Goal: Transaction & Acquisition: Obtain resource

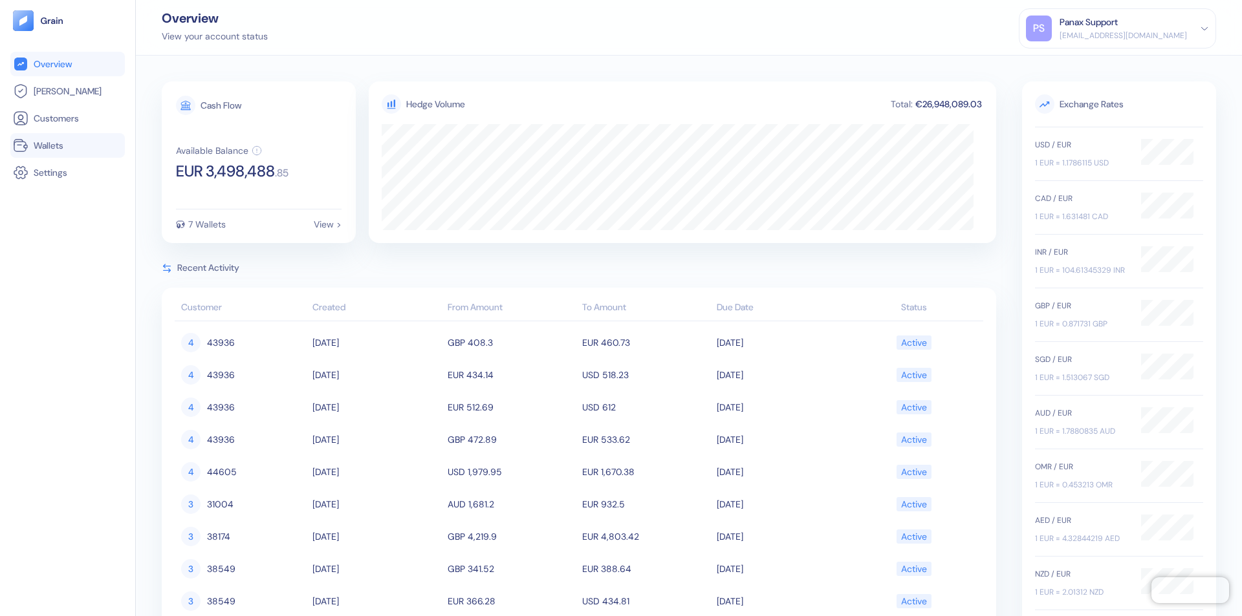
click at [67, 146] on link "Wallets" at bounding box center [67, 146] width 109 height 16
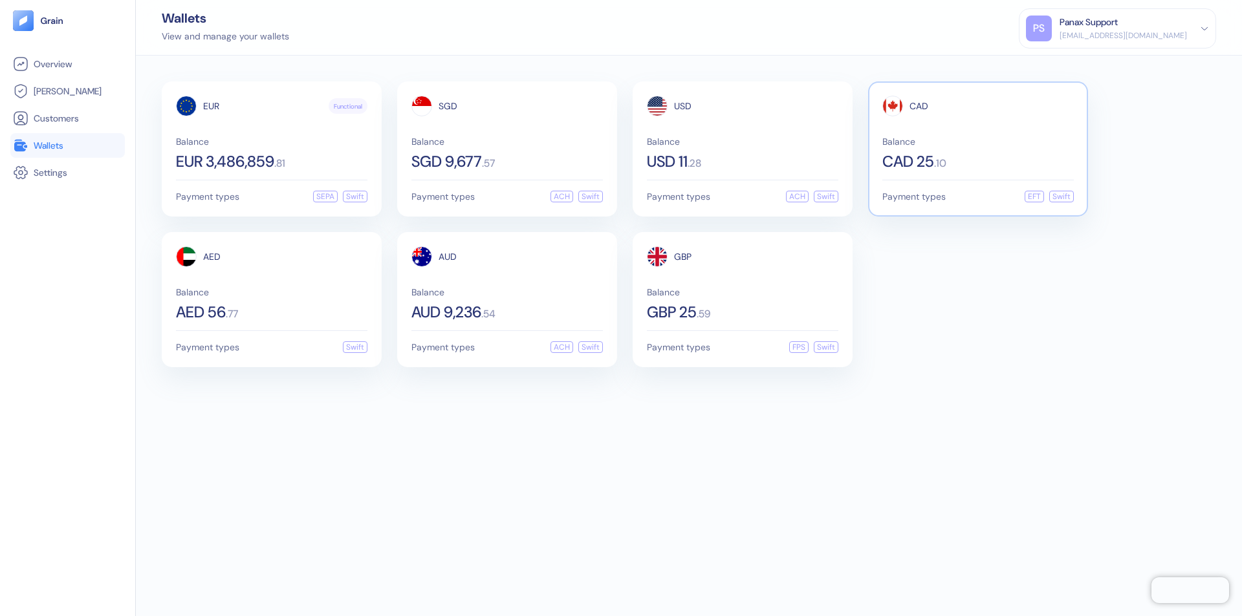
click at [918, 106] on span "CAD" at bounding box center [918, 106] width 19 height 9
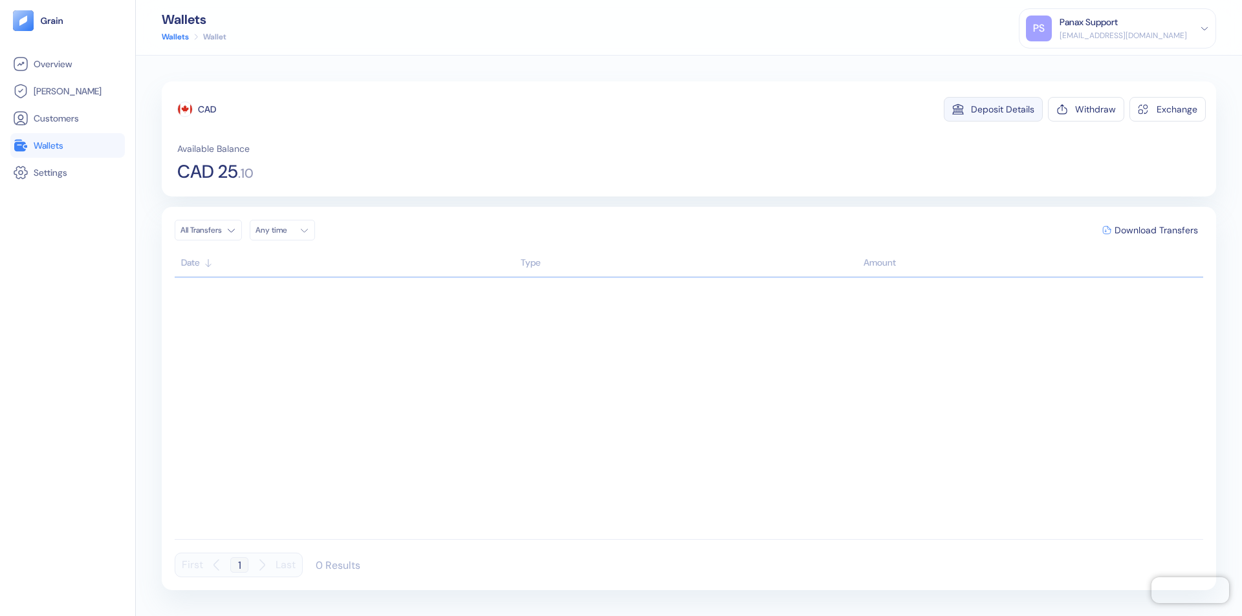
click at [1003, 109] on div "Deposit Details" at bounding box center [1002, 109] width 63 height 9
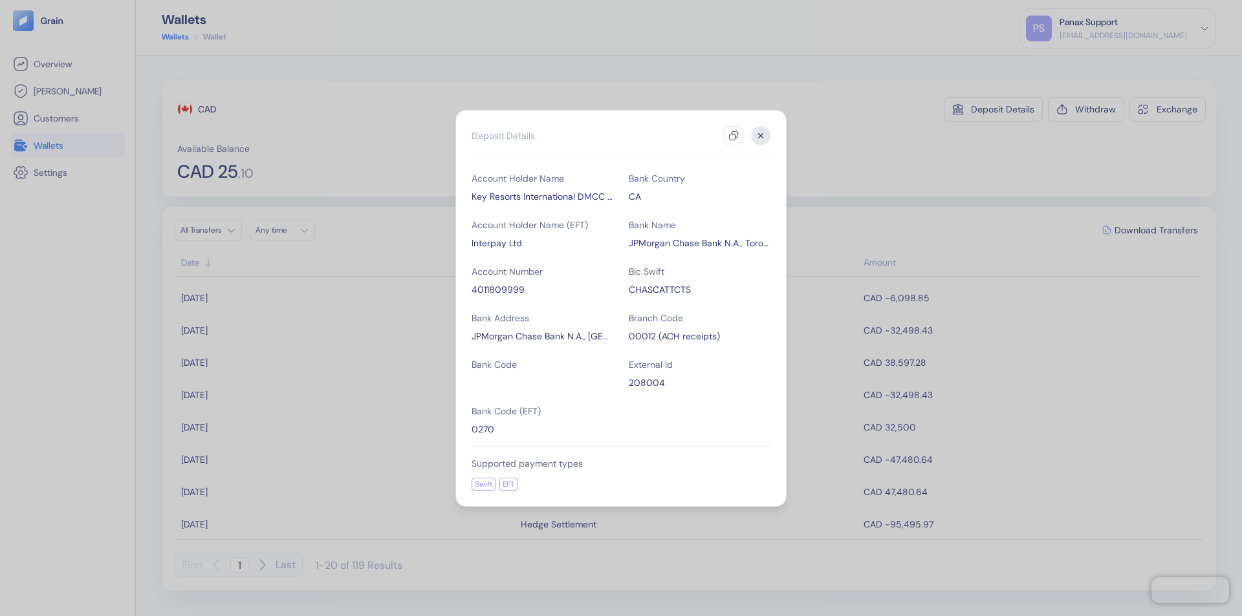
click at [733, 136] on icon "button" at bounding box center [733, 136] width 10 height 10
click at [761, 136] on icon "button" at bounding box center [761, 135] width 5 height 5
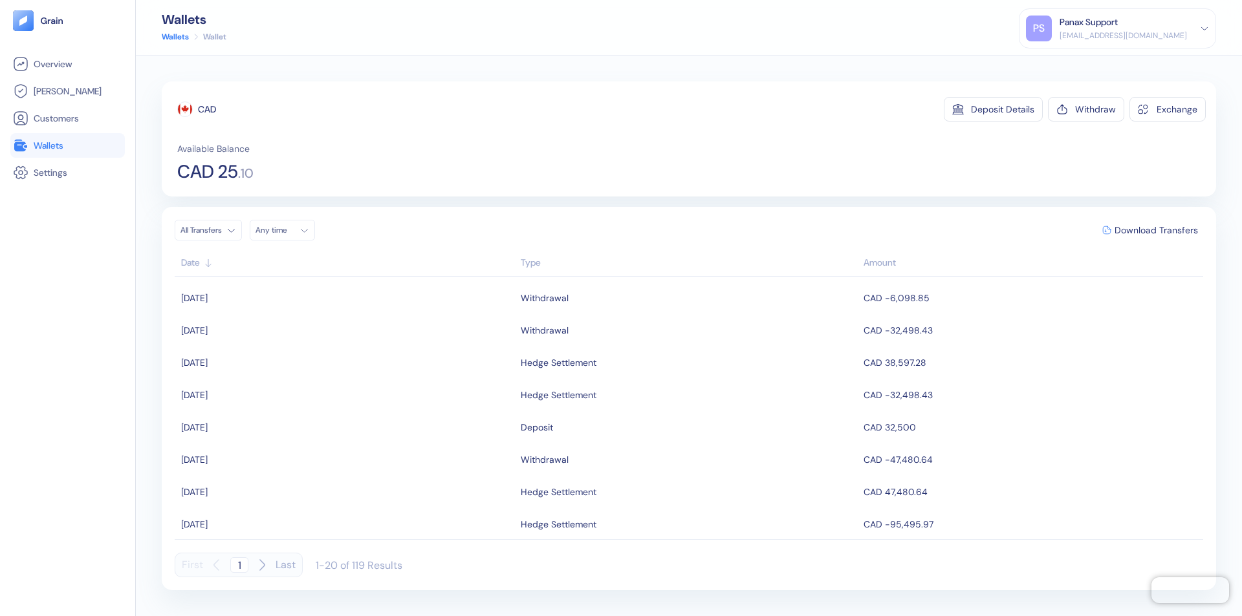
click at [286, 230] on div "Any time" at bounding box center [274, 230] width 39 height 10
click at [285, 351] on button "23" at bounding box center [285, 351] width 16 height 16
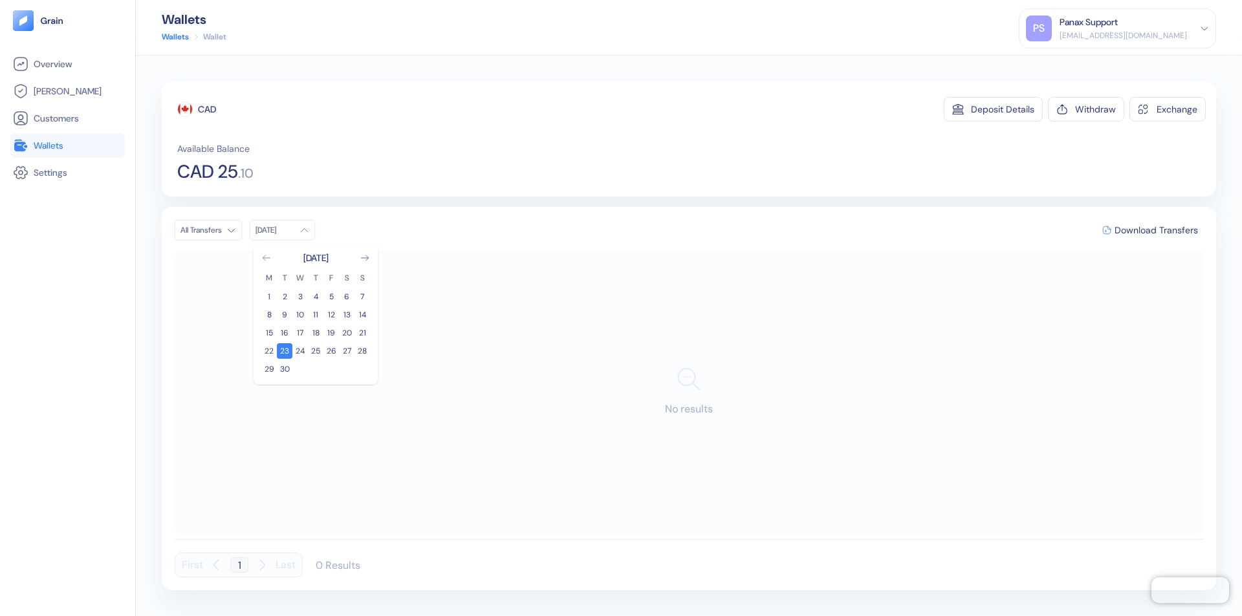
click at [266, 258] on icon "Go to previous month" at bounding box center [266, 257] width 7 height 5
click at [362, 351] on button "24" at bounding box center [362, 351] width 16 height 16
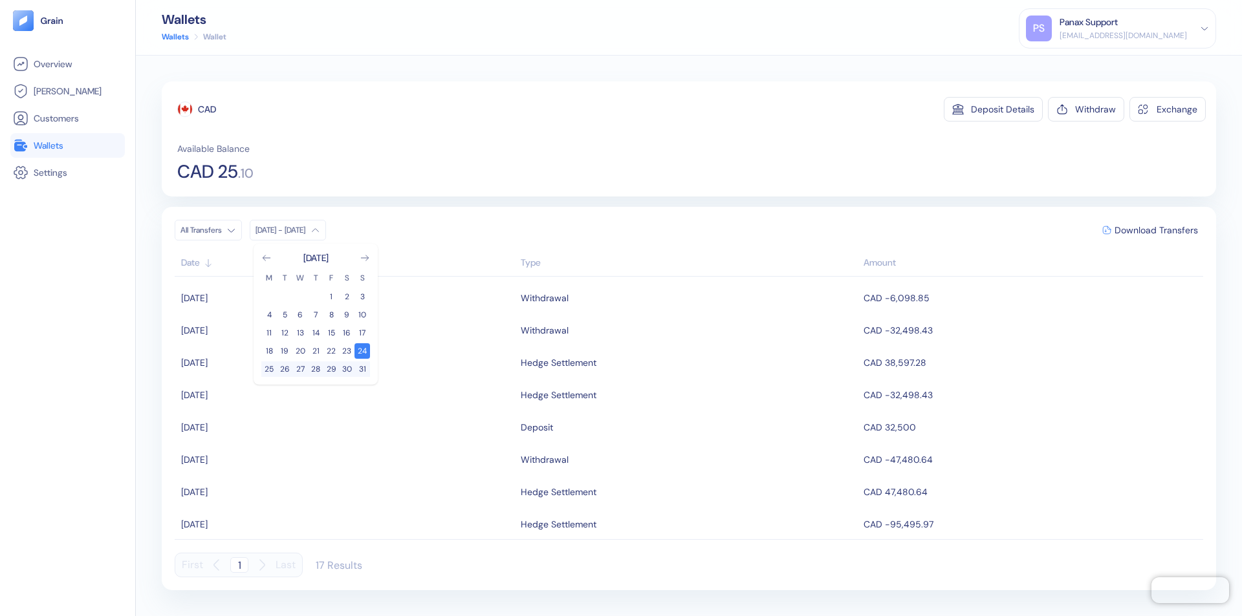
click at [207, 109] on div "CAD" at bounding box center [207, 109] width 18 height 13
click at [1156, 230] on span "Download Transfers" at bounding box center [1155, 230] width 83 height 9
click at [67, 146] on link "Wallets" at bounding box center [67, 146] width 109 height 16
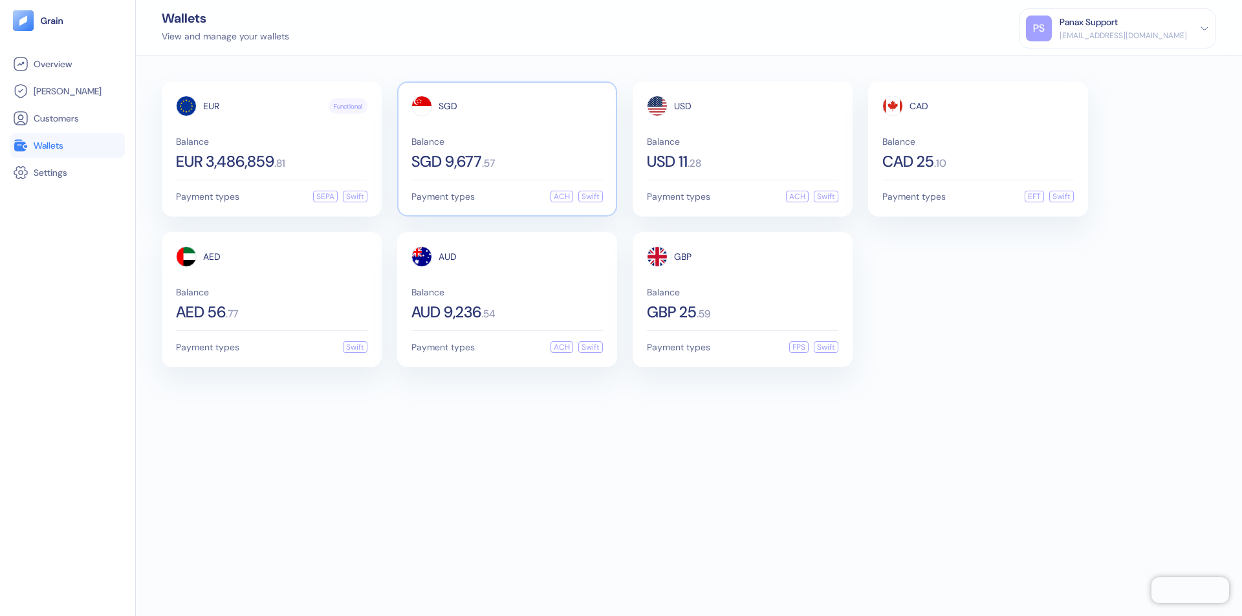
click at [448, 106] on span "SGD" at bounding box center [448, 106] width 19 height 9
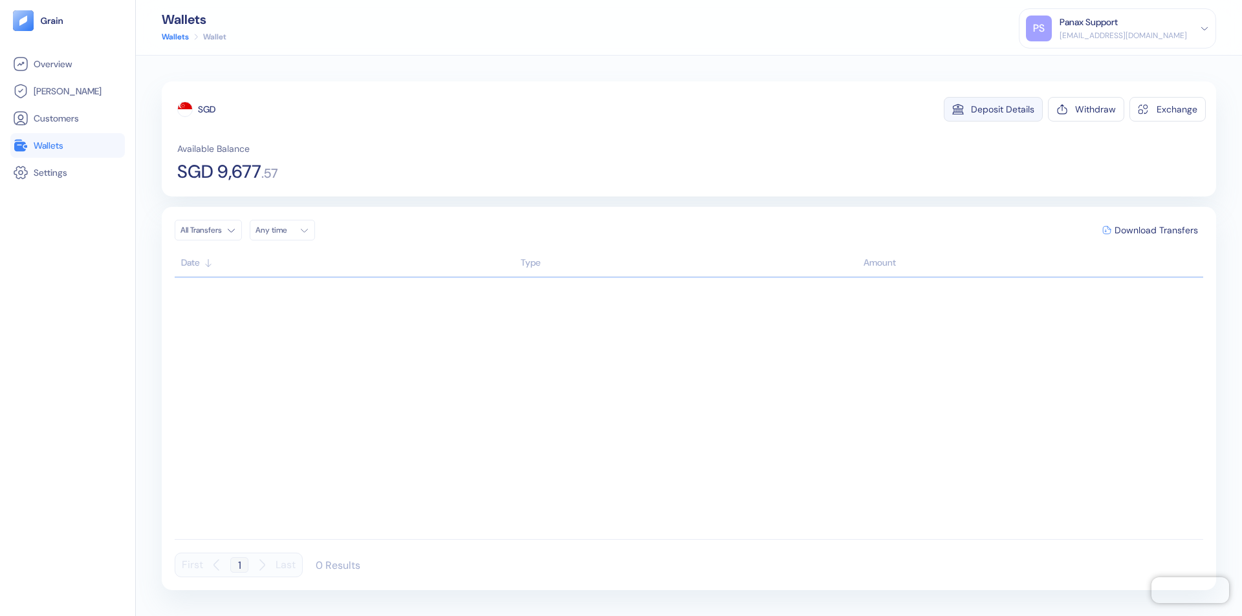
click at [1003, 109] on div "Deposit Details" at bounding box center [1002, 109] width 63 height 9
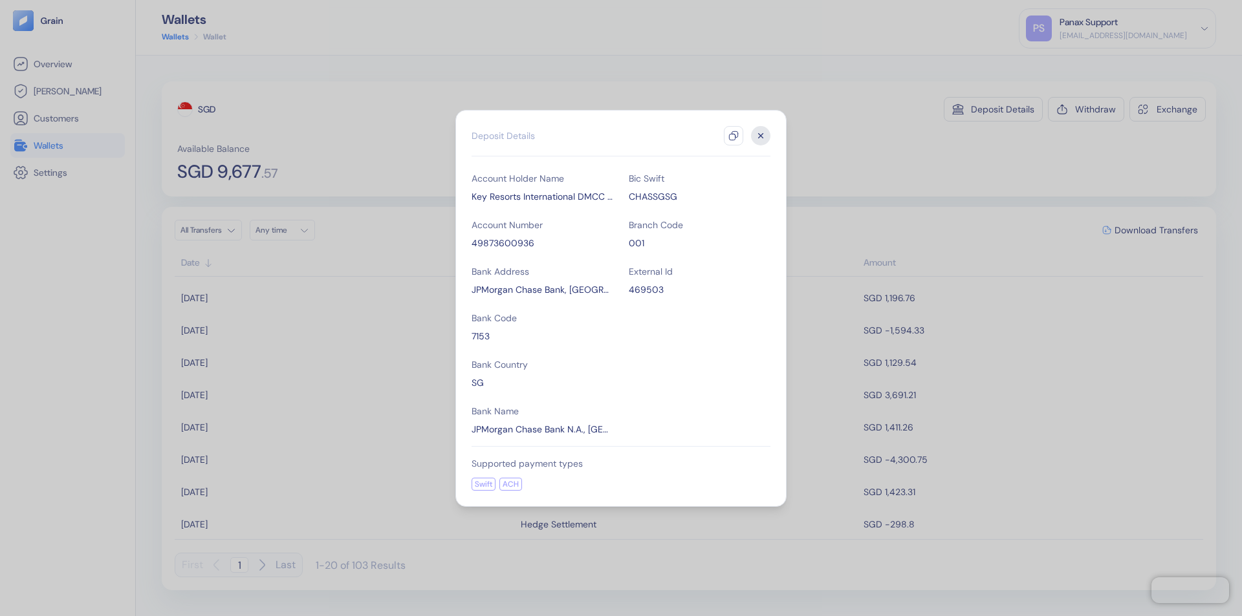
click at [733, 136] on icon "button" at bounding box center [733, 136] width 10 height 10
click at [761, 136] on icon "button" at bounding box center [761, 135] width 5 height 5
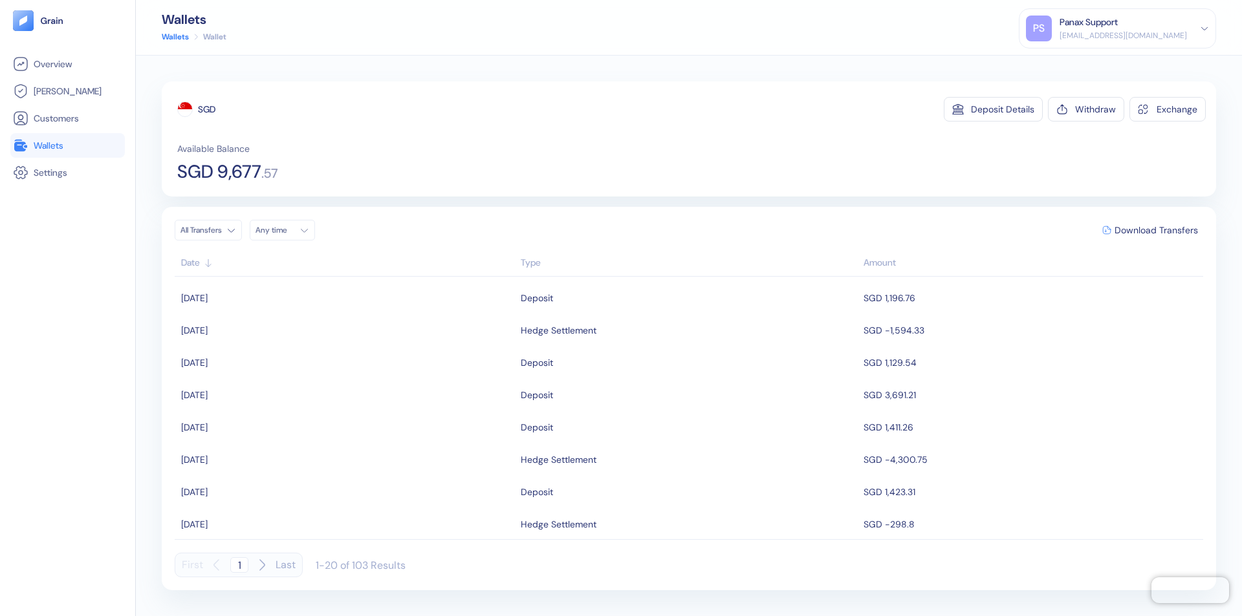
click at [286, 230] on div "Any time" at bounding box center [274, 230] width 39 height 10
click at [285, 351] on button "23" at bounding box center [285, 351] width 16 height 16
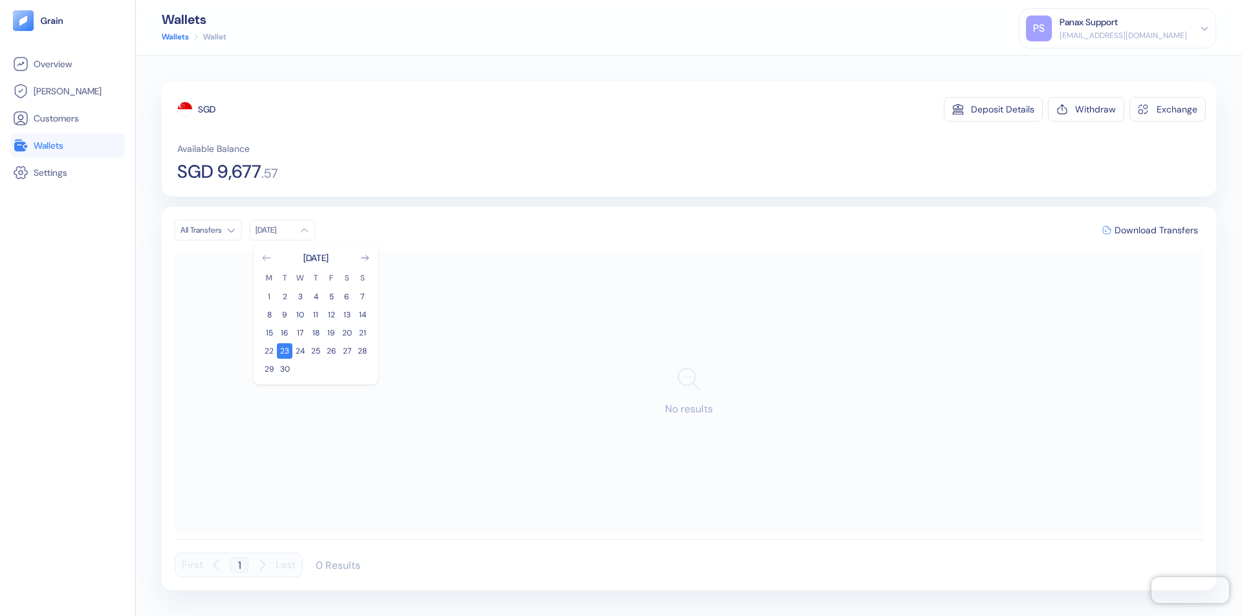
click at [266, 258] on icon "Go to previous month" at bounding box center [266, 257] width 7 height 5
click at [362, 351] on button "24" at bounding box center [362, 351] width 16 height 16
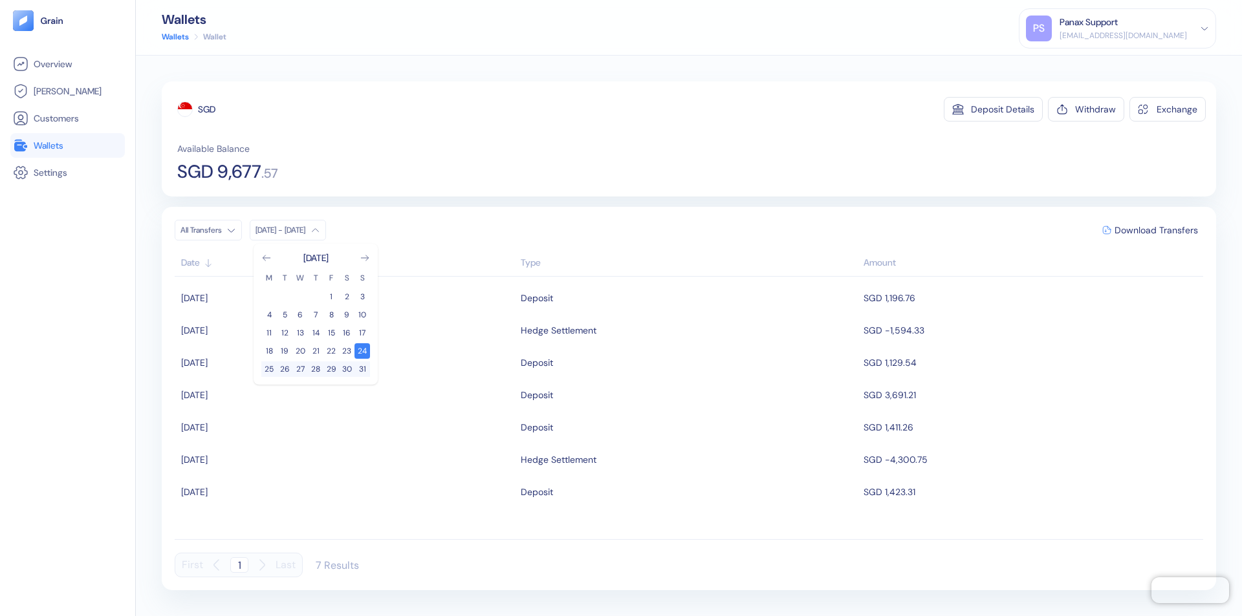
click at [207, 109] on div "SGD" at bounding box center [206, 109] width 17 height 13
click at [1156, 230] on span "Download Transfers" at bounding box center [1155, 230] width 83 height 9
click at [67, 146] on link "Wallets" at bounding box center [67, 146] width 109 height 16
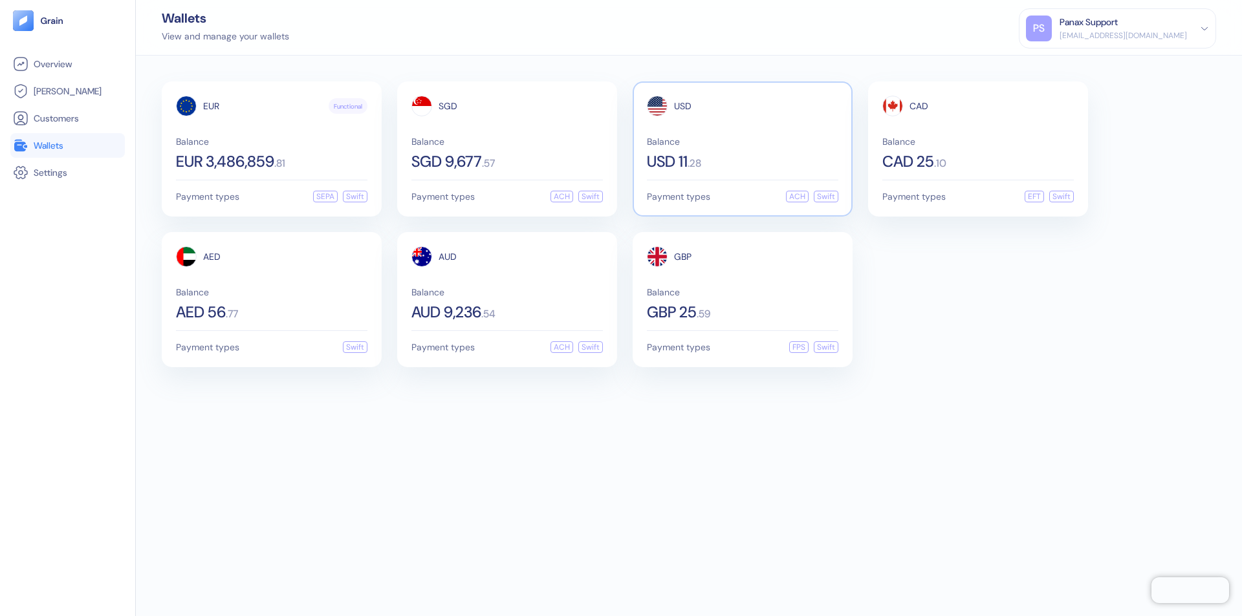
click at [682, 106] on span "USD" at bounding box center [682, 106] width 17 height 9
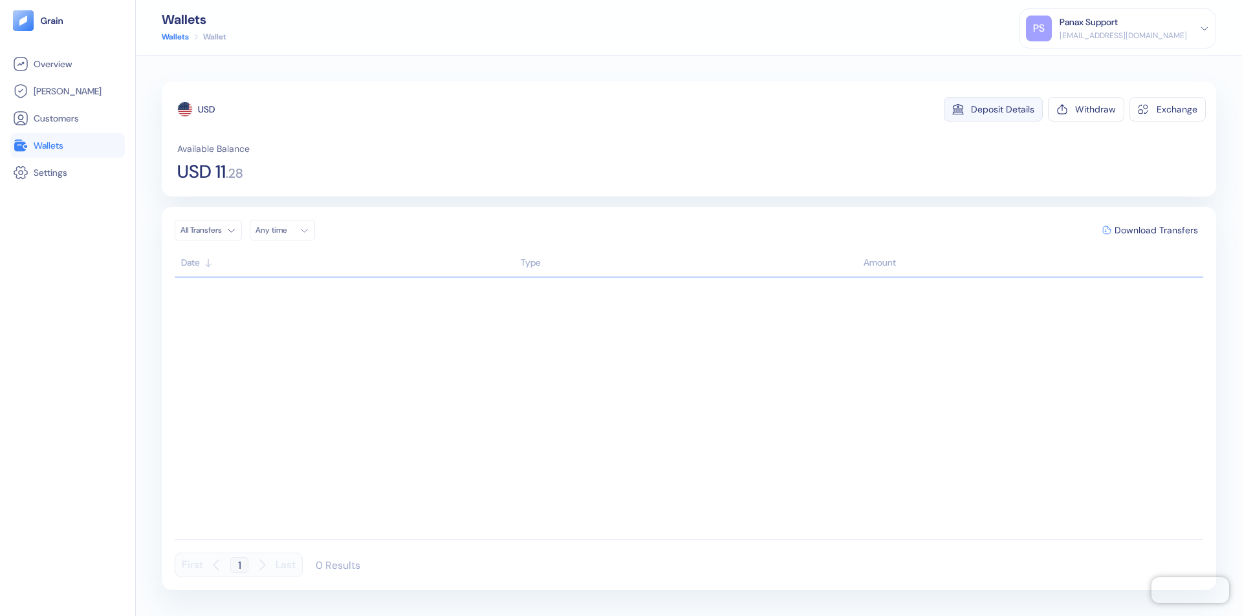
click at [1003, 109] on div "Deposit Details" at bounding box center [1002, 109] width 63 height 9
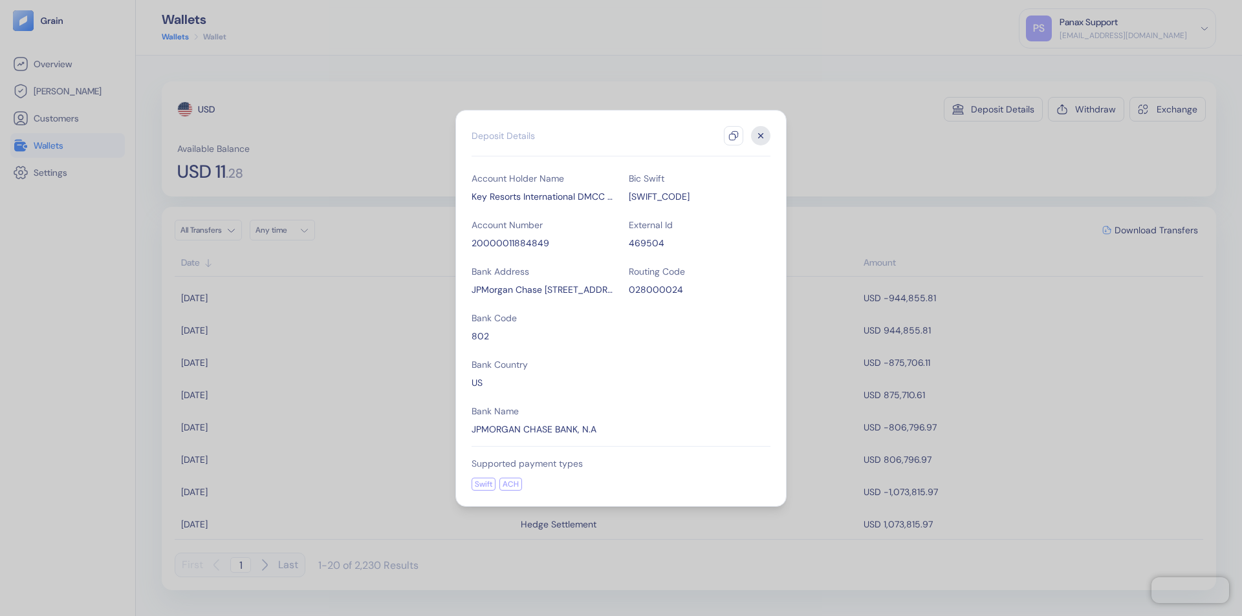
click at [733, 136] on icon "button" at bounding box center [733, 136] width 10 height 10
click at [761, 136] on icon "button" at bounding box center [761, 135] width 5 height 5
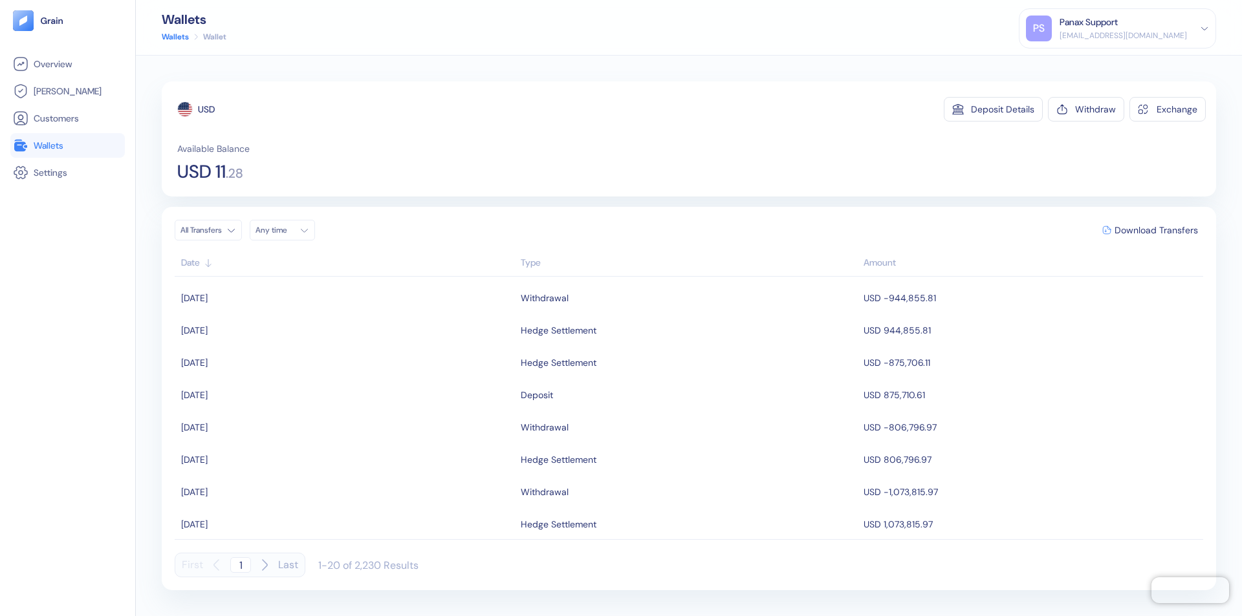
click at [286, 230] on div "Any time" at bounding box center [274, 230] width 39 height 10
click at [285, 351] on button "23" at bounding box center [285, 351] width 16 height 16
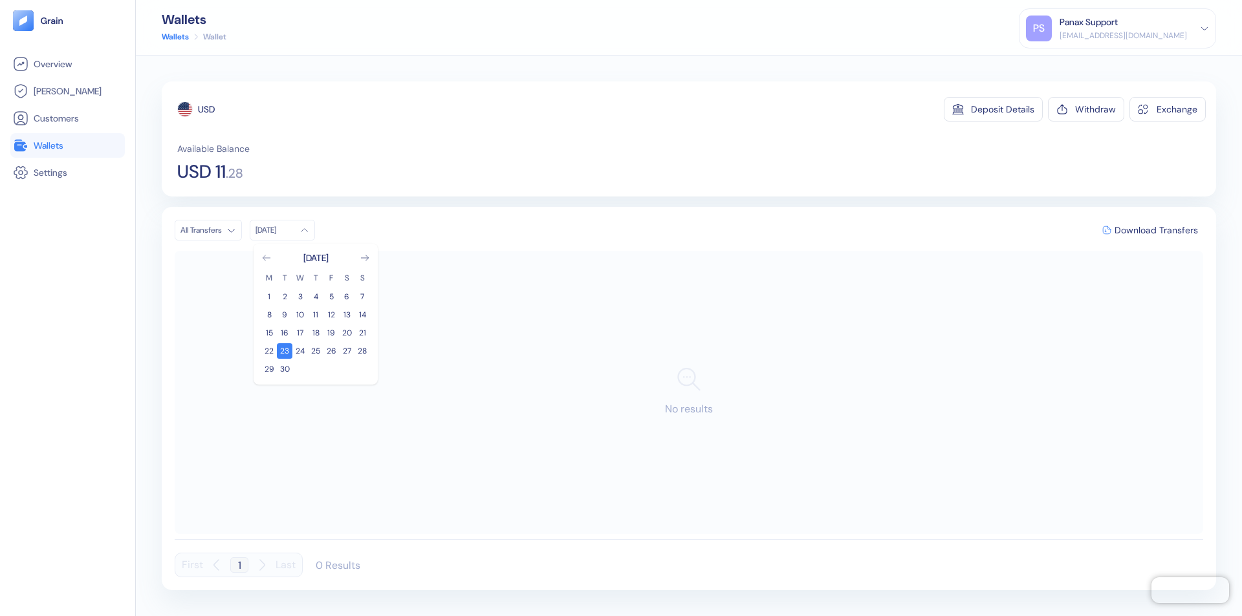
click at [266, 258] on icon "Go to previous month" at bounding box center [266, 257] width 7 height 5
click at [362, 351] on button "24" at bounding box center [362, 351] width 16 height 16
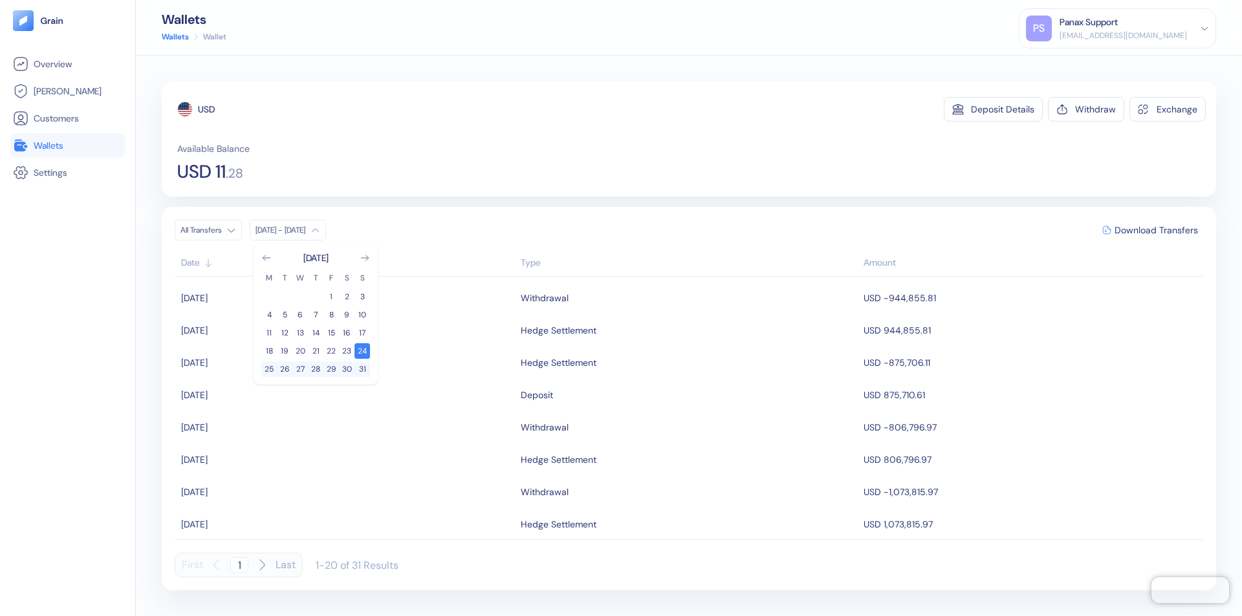
click at [206, 109] on div "USD" at bounding box center [206, 109] width 17 height 13
click at [1156, 230] on span "Download Transfers" at bounding box center [1155, 230] width 83 height 9
click at [67, 146] on link "Wallets" at bounding box center [67, 146] width 109 height 16
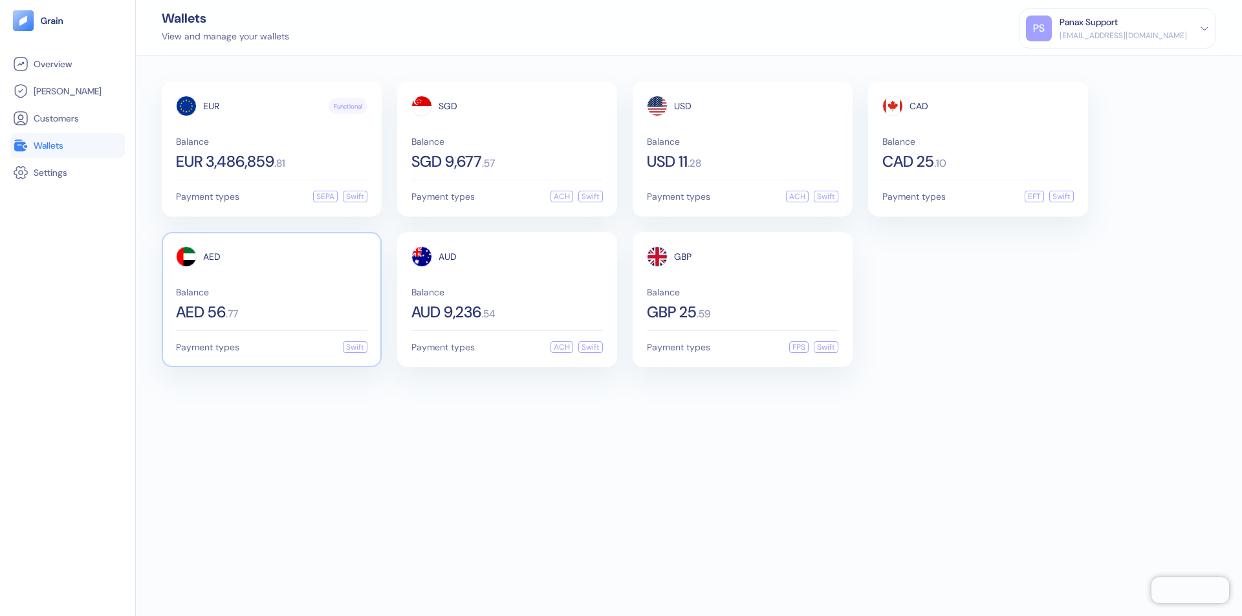
click at [212, 257] on span "AED" at bounding box center [211, 256] width 17 height 9
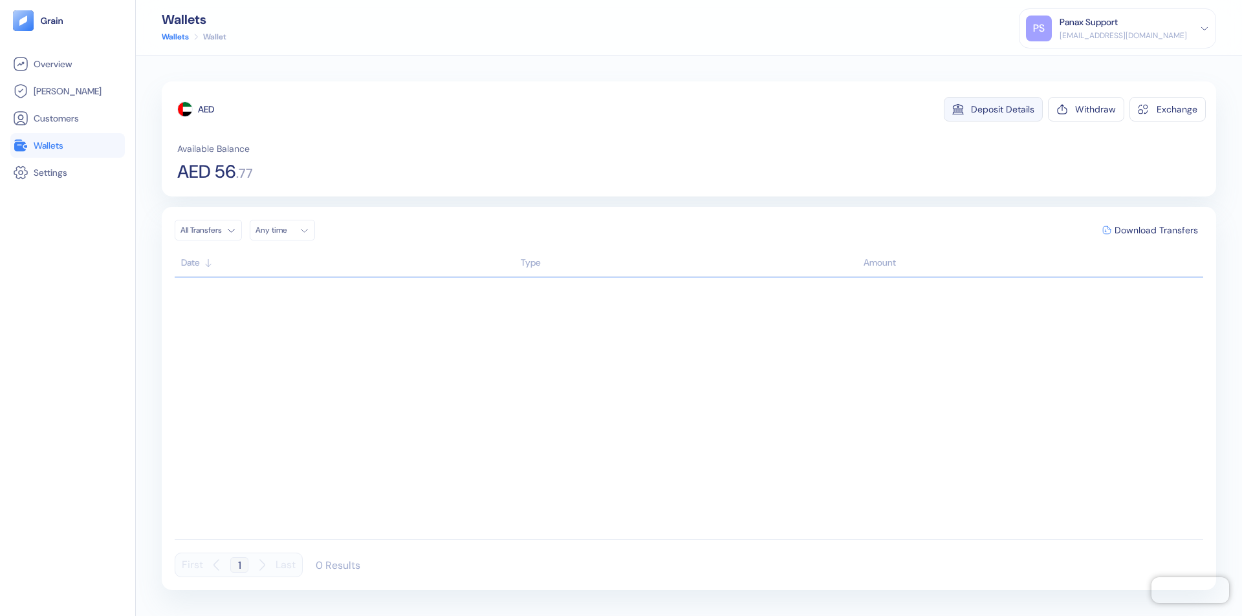
click at [1003, 109] on div "Deposit Details" at bounding box center [1002, 109] width 63 height 9
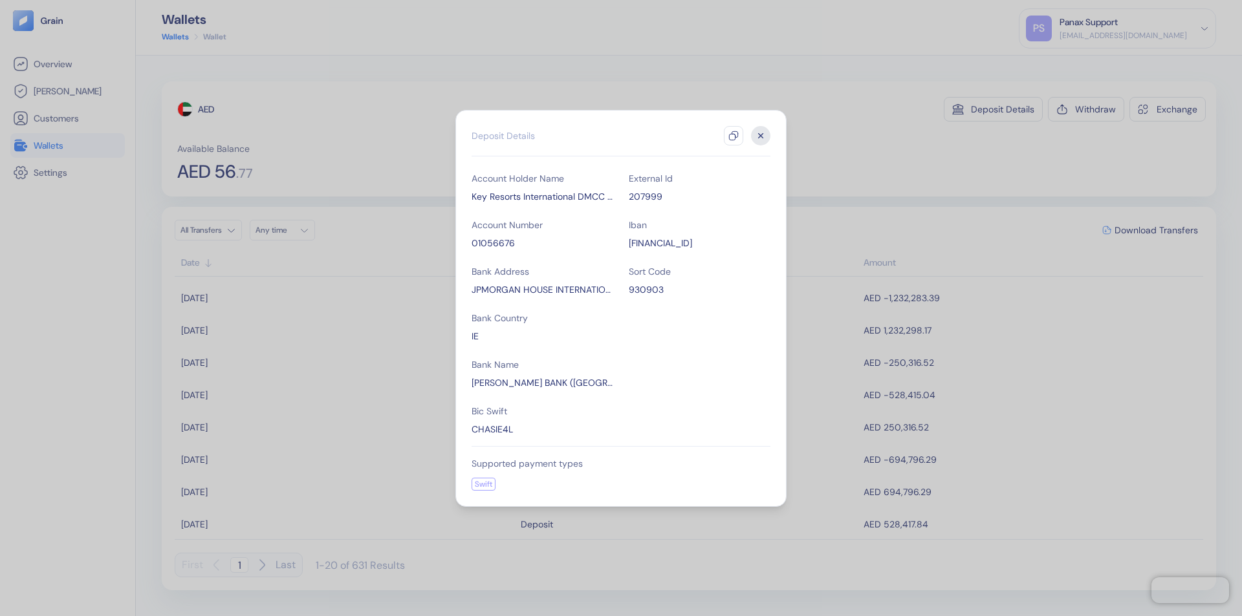
click at [733, 136] on icon "button" at bounding box center [733, 136] width 10 height 10
click at [761, 136] on icon "button" at bounding box center [761, 135] width 5 height 5
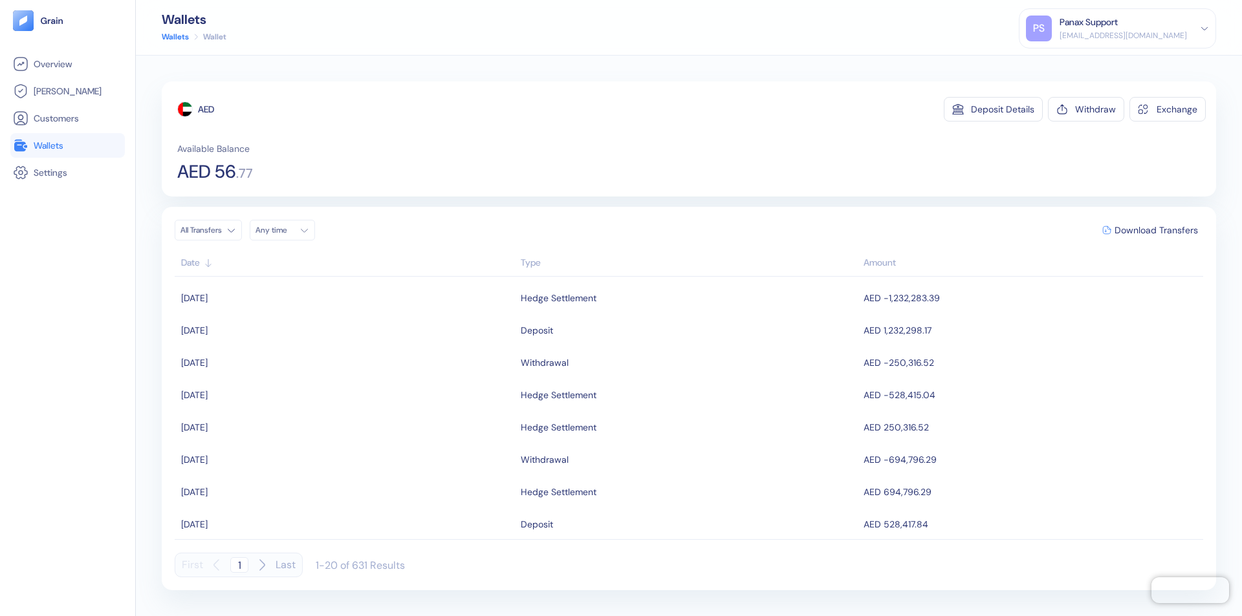
click at [286, 230] on div "Any time" at bounding box center [274, 230] width 39 height 10
click at [285, 351] on button "23" at bounding box center [285, 351] width 16 height 16
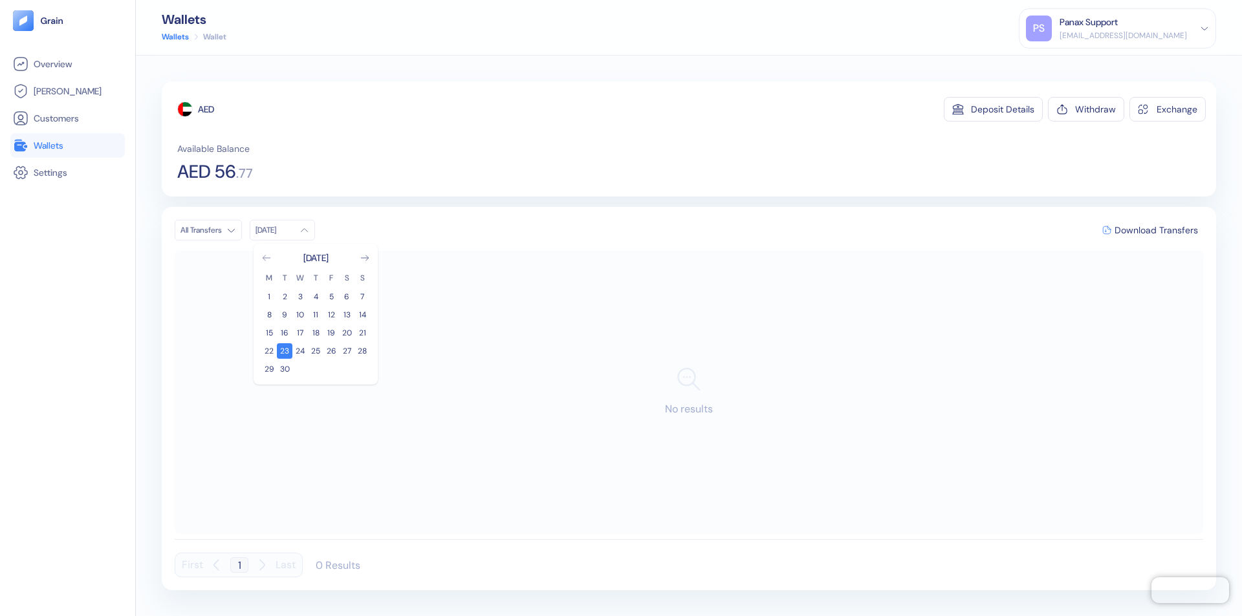
click at [266, 258] on icon "Go to previous month" at bounding box center [266, 257] width 7 height 5
click at [362, 351] on button "24" at bounding box center [362, 351] width 16 height 16
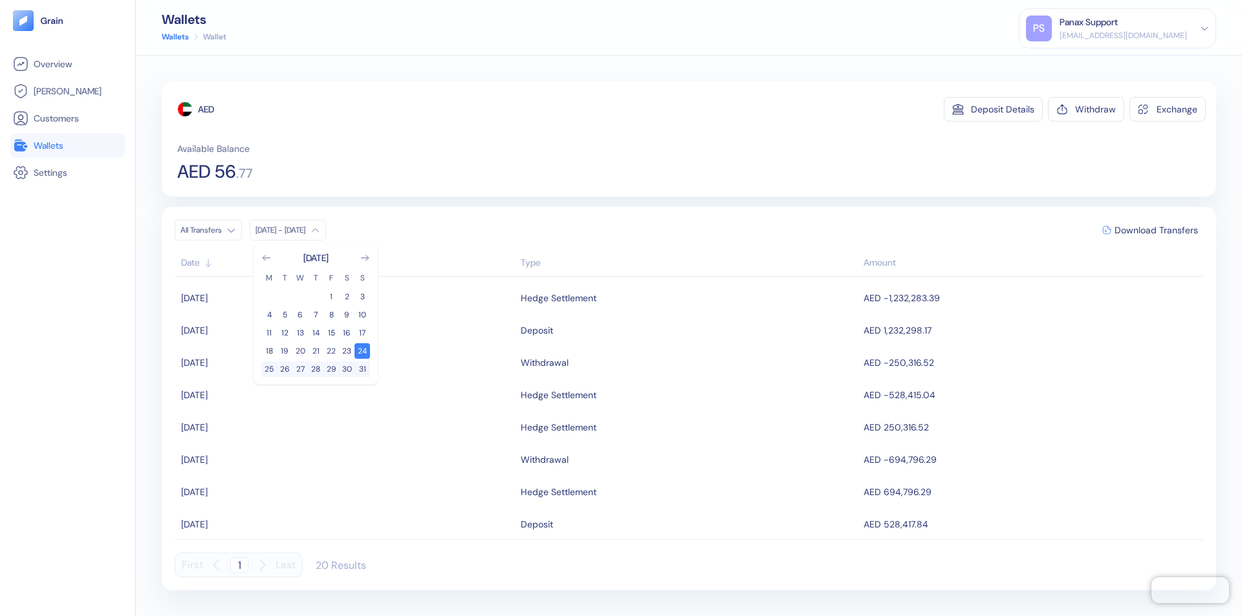
click at [206, 109] on div "AED" at bounding box center [206, 109] width 16 height 13
click at [1156, 230] on span "Download Transfers" at bounding box center [1155, 230] width 83 height 9
click at [67, 146] on link "Wallets" at bounding box center [67, 146] width 109 height 16
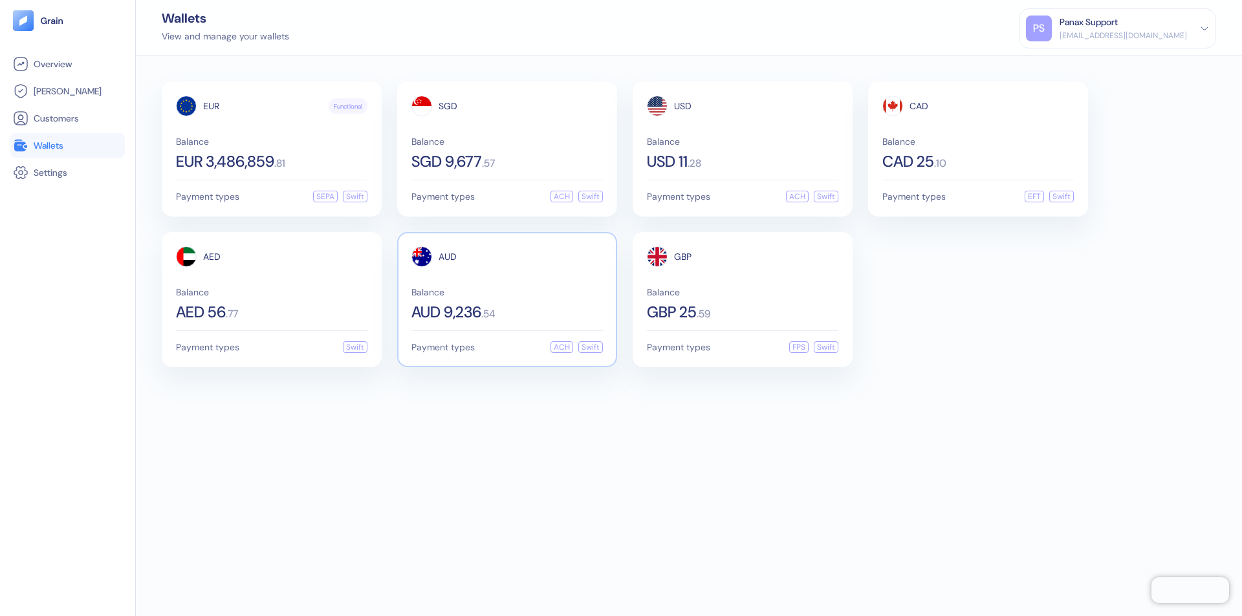
click at [448, 257] on span "AUD" at bounding box center [448, 256] width 18 height 9
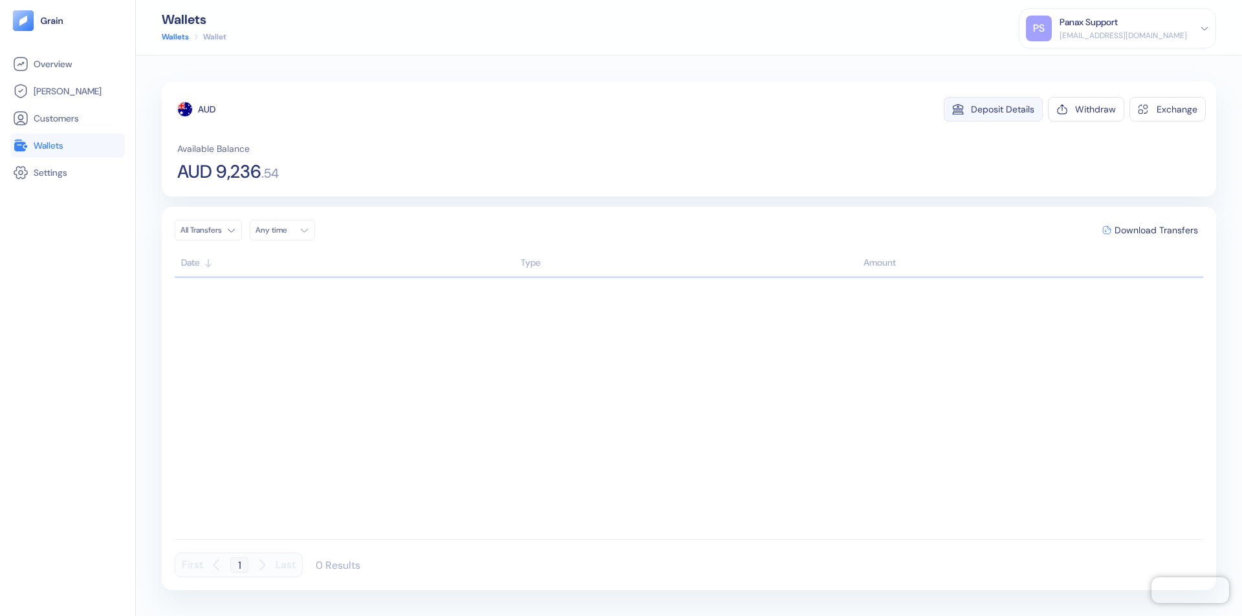
click at [1003, 109] on div "Deposit Details" at bounding box center [1002, 109] width 63 height 9
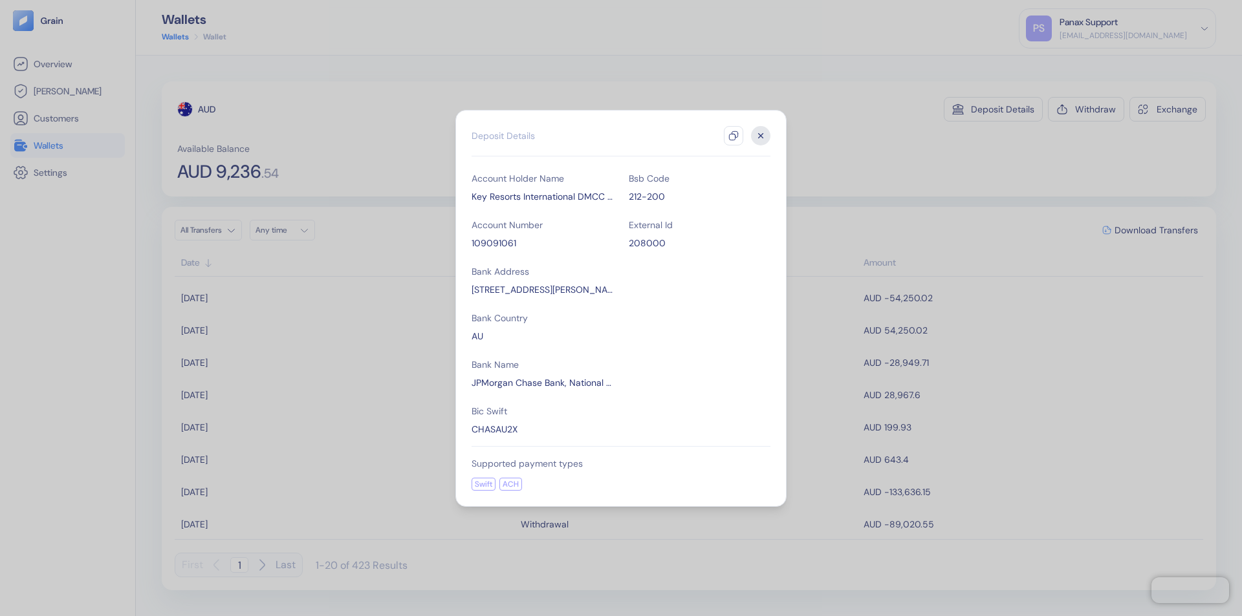
click at [733, 136] on icon "button" at bounding box center [733, 136] width 10 height 10
click at [761, 136] on icon "button" at bounding box center [761, 135] width 5 height 5
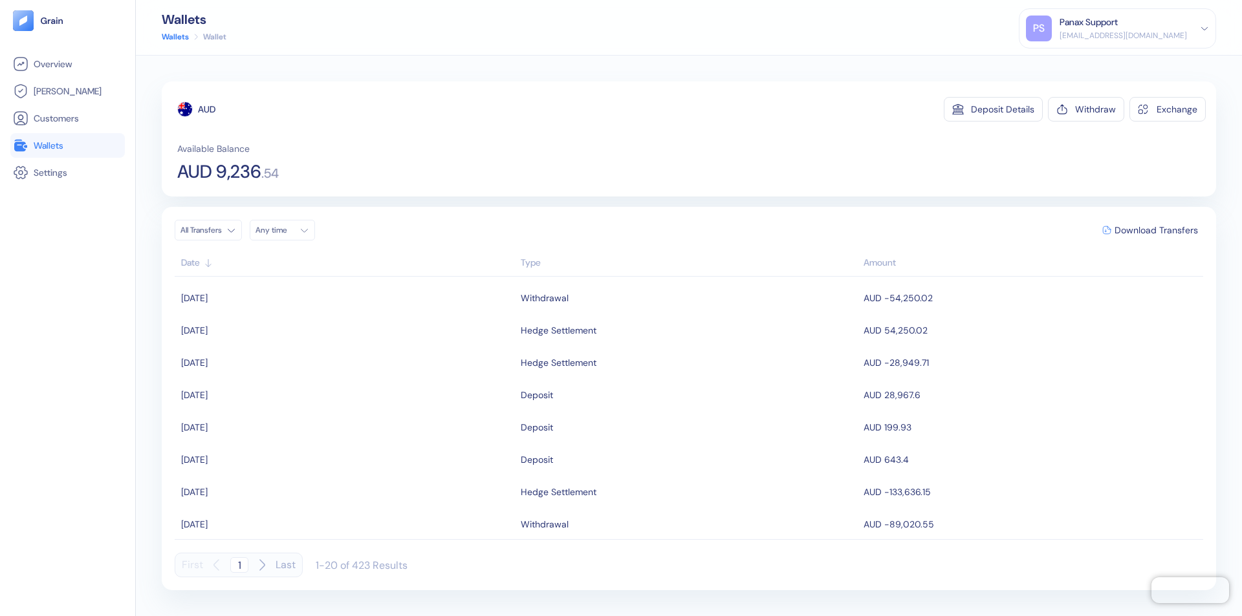
click at [286, 230] on div "Any time" at bounding box center [274, 230] width 39 height 10
click at [285, 351] on button "23" at bounding box center [285, 351] width 16 height 16
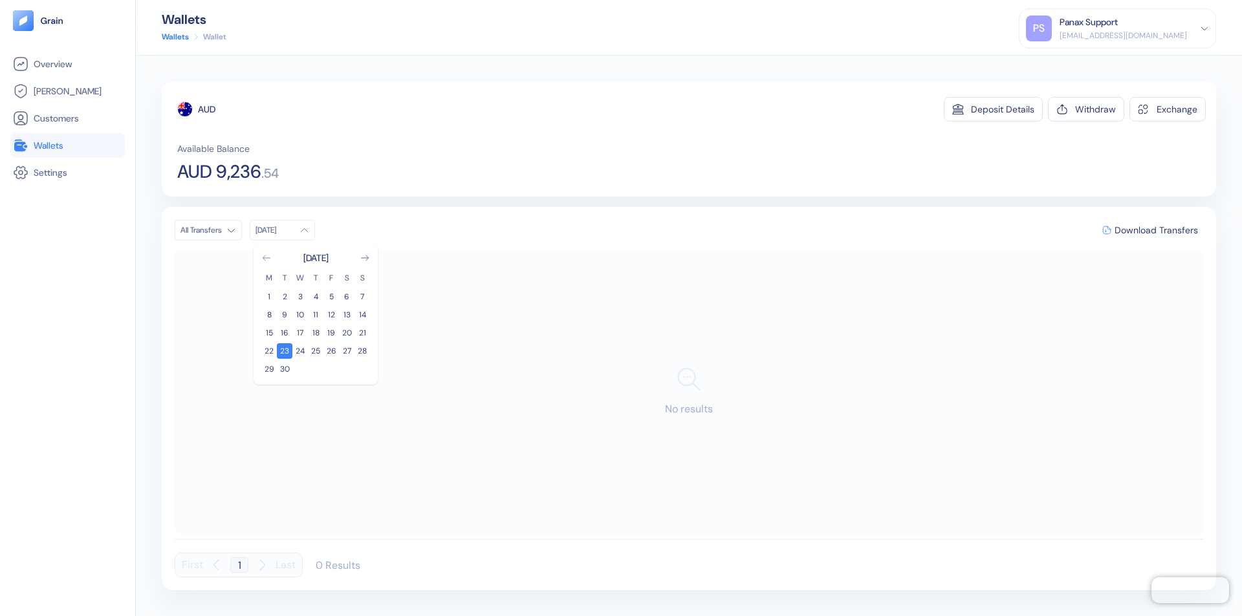
click at [266, 258] on icon "Go to previous month" at bounding box center [266, 257] width 7 height 5
click at [362, 351] on button "24" at bounding box center [362, 351] width 16 height 16
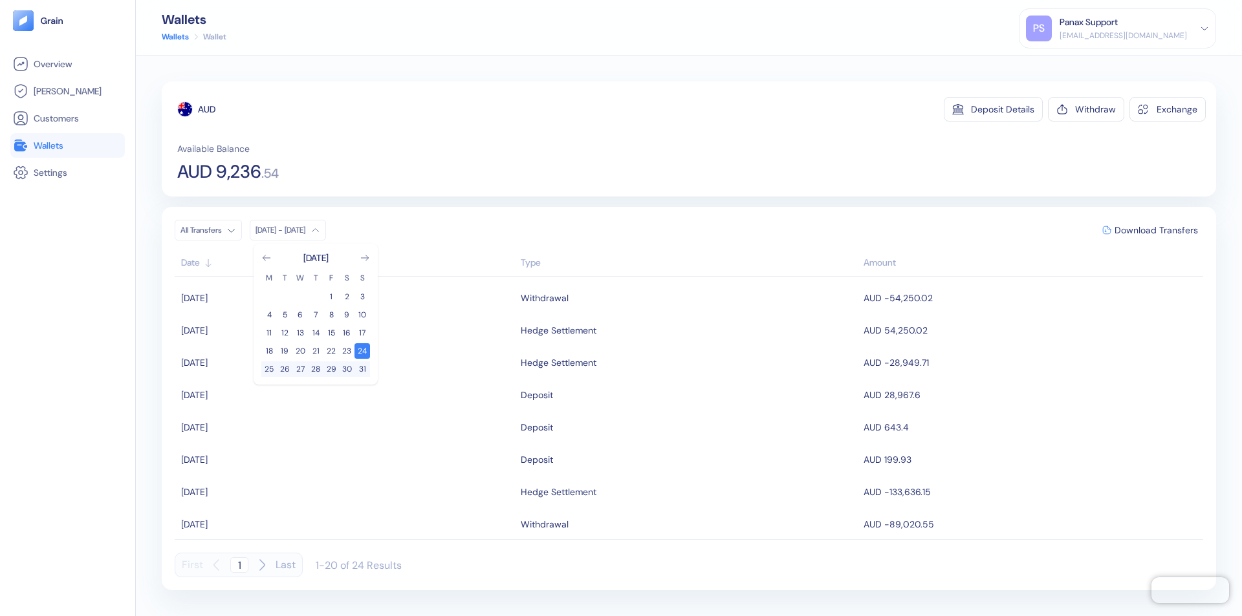
click at [207, 109] on div "AUD" at bounding box center [206, 109] width 17 height 13
click at [1156, 230] on span "Download Transfers" at bounding box center [1155, 230] width 83 height 9
click at [67, 146] on link "Wallets" at bounding box center [67, 146] width 109 height 16
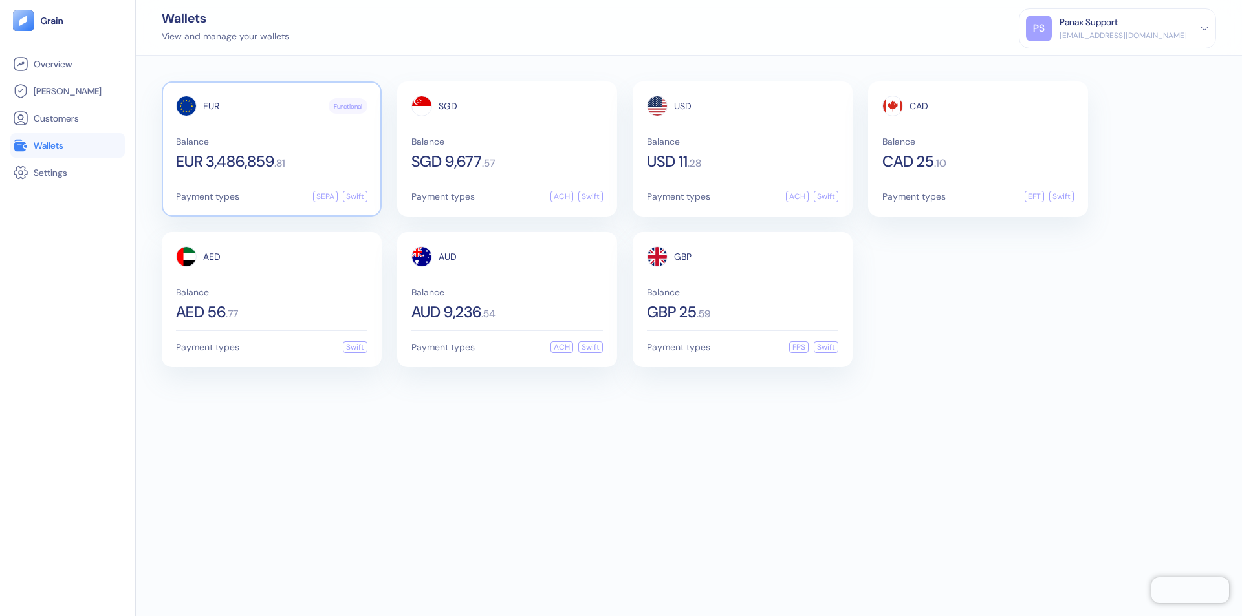
click at [211, 106] on span "EUR" at bounding box center [211, 106] width 16 height 9
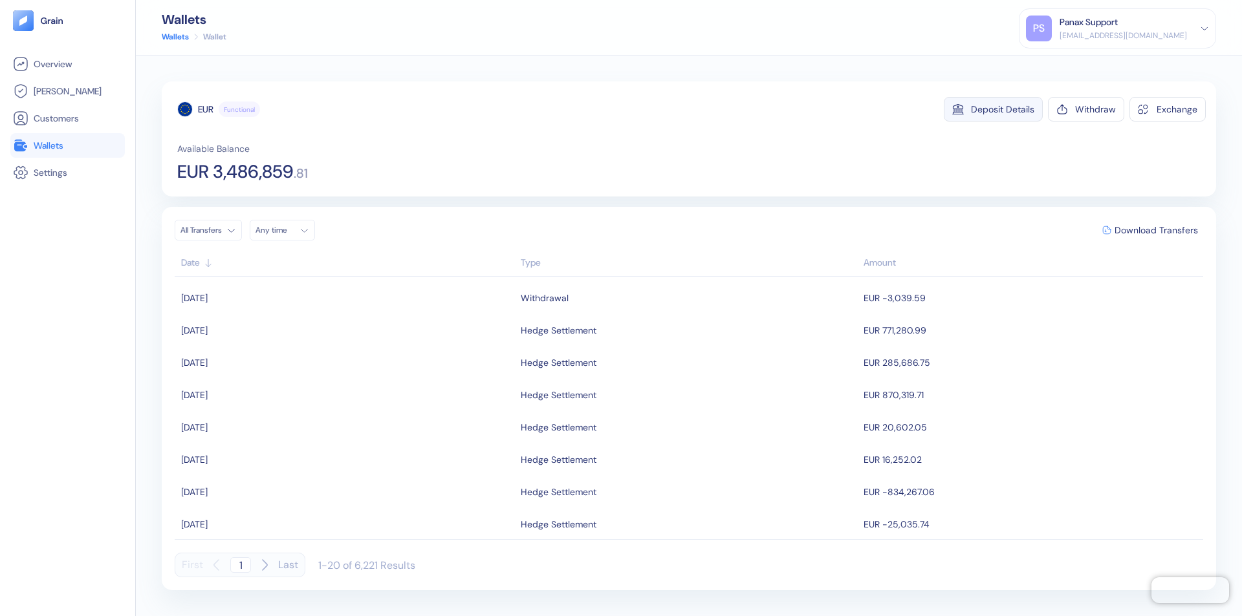
click at [1003, 109] on div "Deposit Details" at bounding box center [1002, 109] width 63 height 9
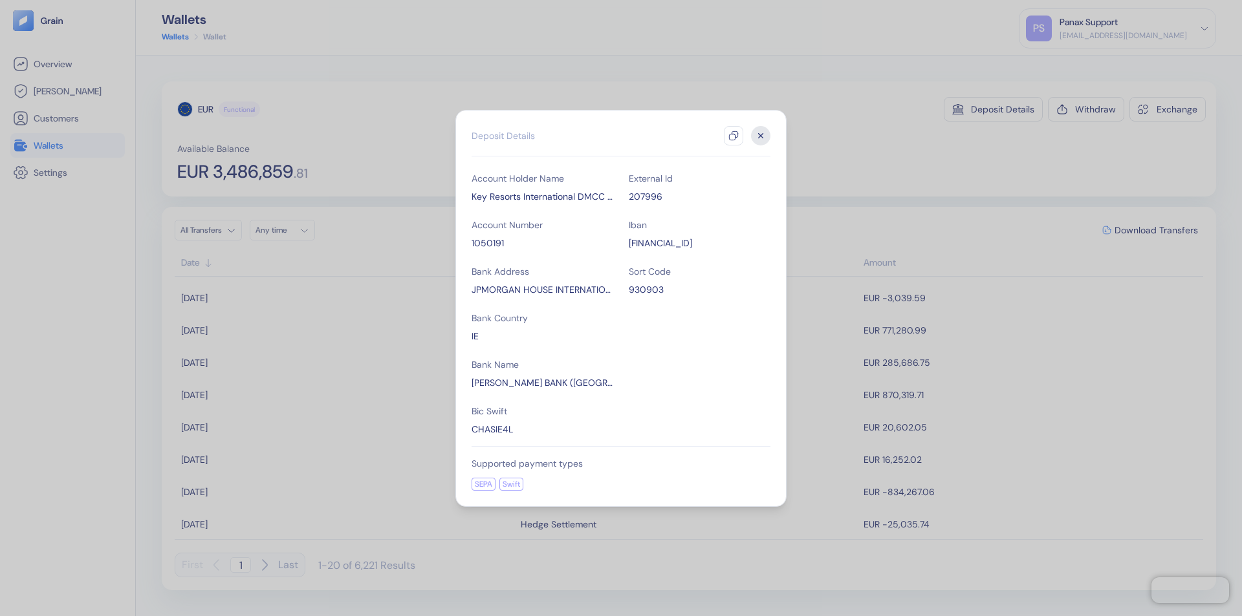
click at [733, 136] on icon "button" at bounding box center [733, 136] width 10 height 10
click at [761, 136] on icon "button" at bounding box center [761, 135] width 5 height 5
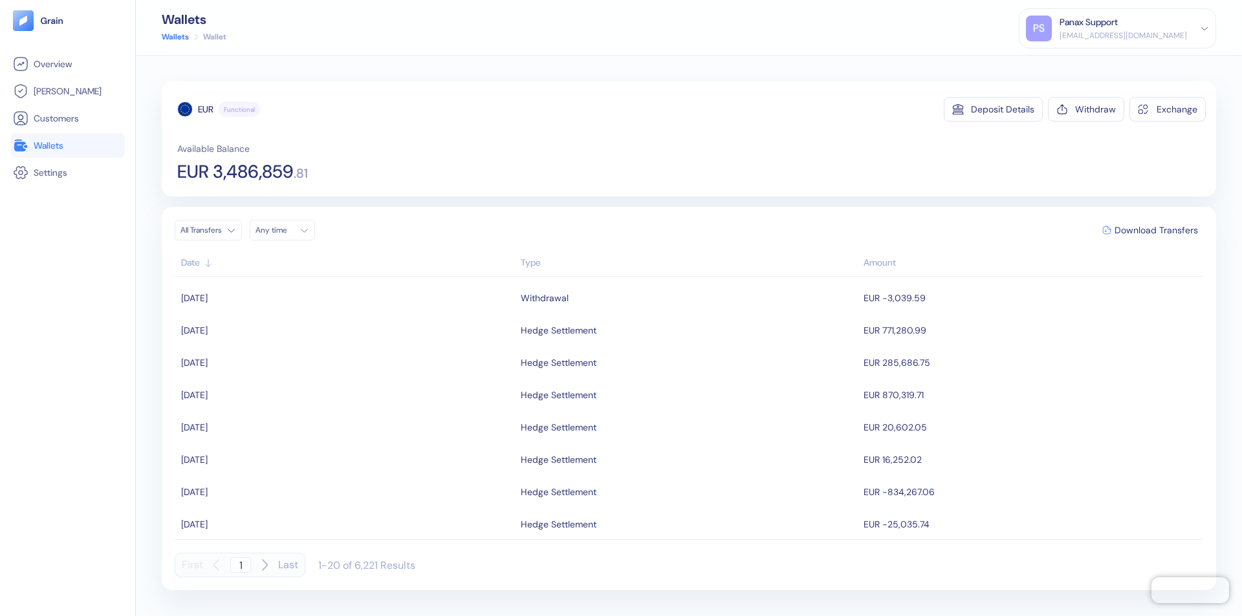
click at [286, 230] on div "Any time" at bounding box center [274, 230] width 39 height 10
click at [285, 351] on button "23" at bounding box center [285, 351] width 16 height 16
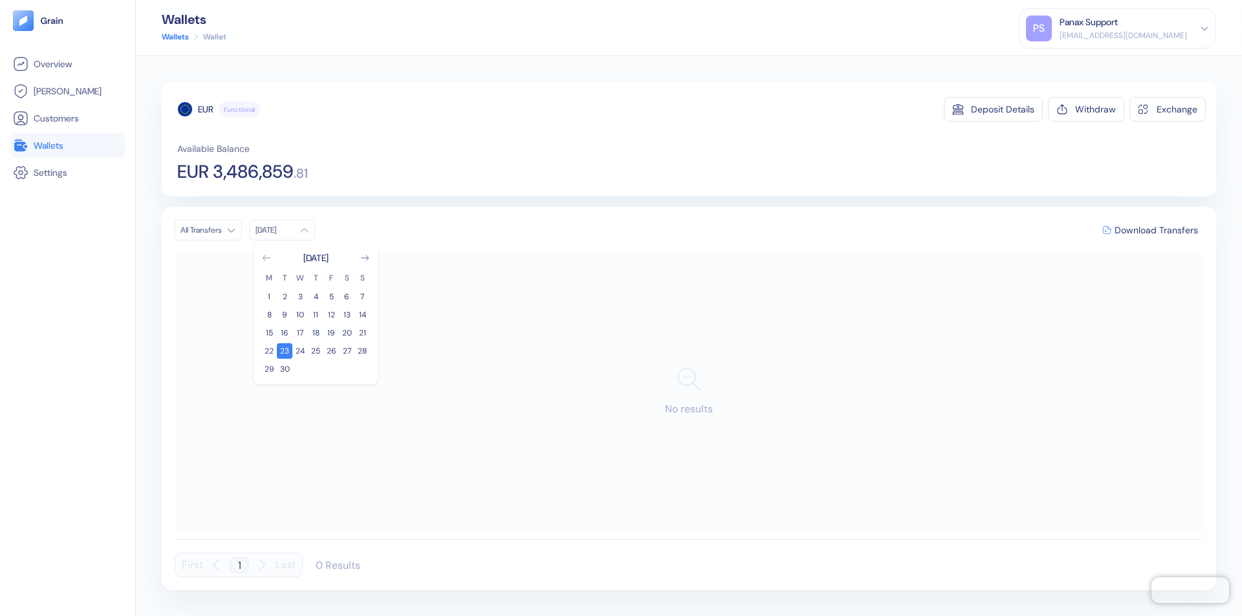
click at [266, 258] on icon "Go to previous month" at bounding box center [266, 257] width 7 height 5
click at [362, 351] on button "24" at bounding box center [362, 351] width 16 height 16
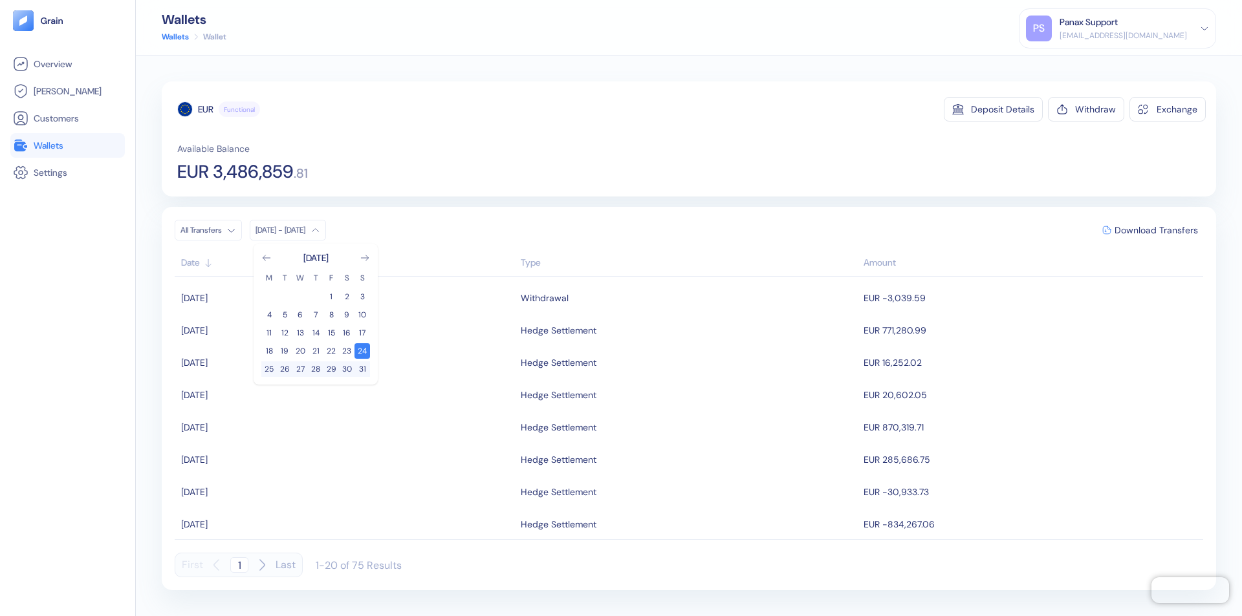
click at [206, 109] on div "EUR" at bounding box center [206, 109] width 16 height 13
click at [1156, 230] on span "Download Transfers" at bounding box center [1155, 230] width 83 height 9
click at [67, 146] on link "Wallets" at bounding box center [67, 146] width 109 height 16
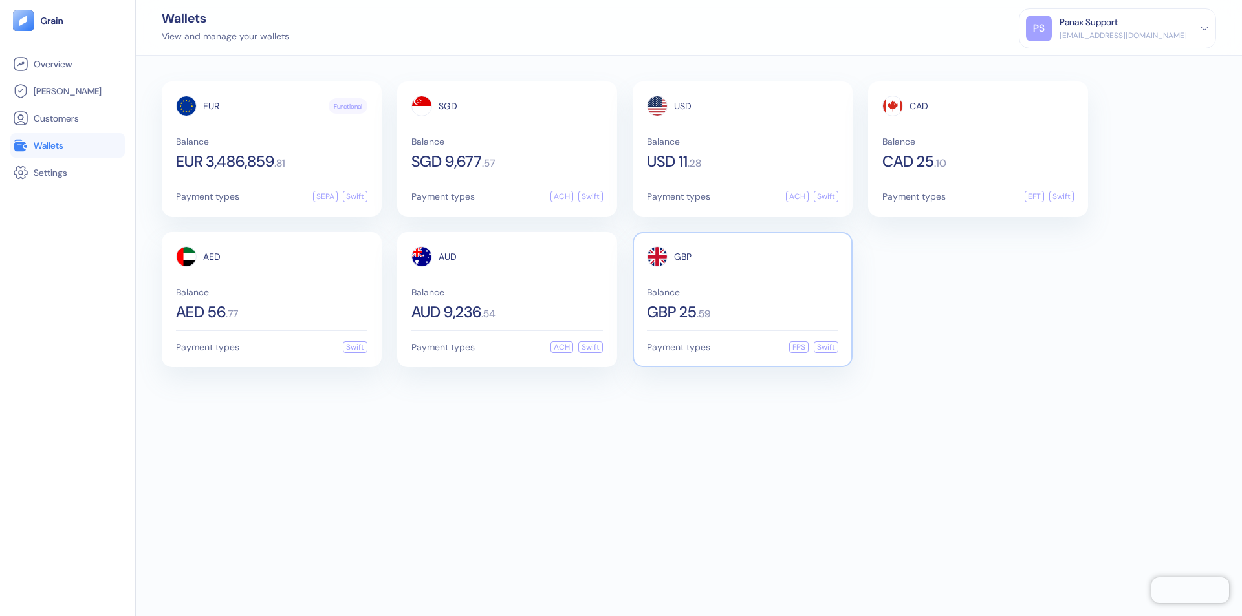
click at [682, 257] on span "GBP" at bounding box center [682, 256] width 17 height 9
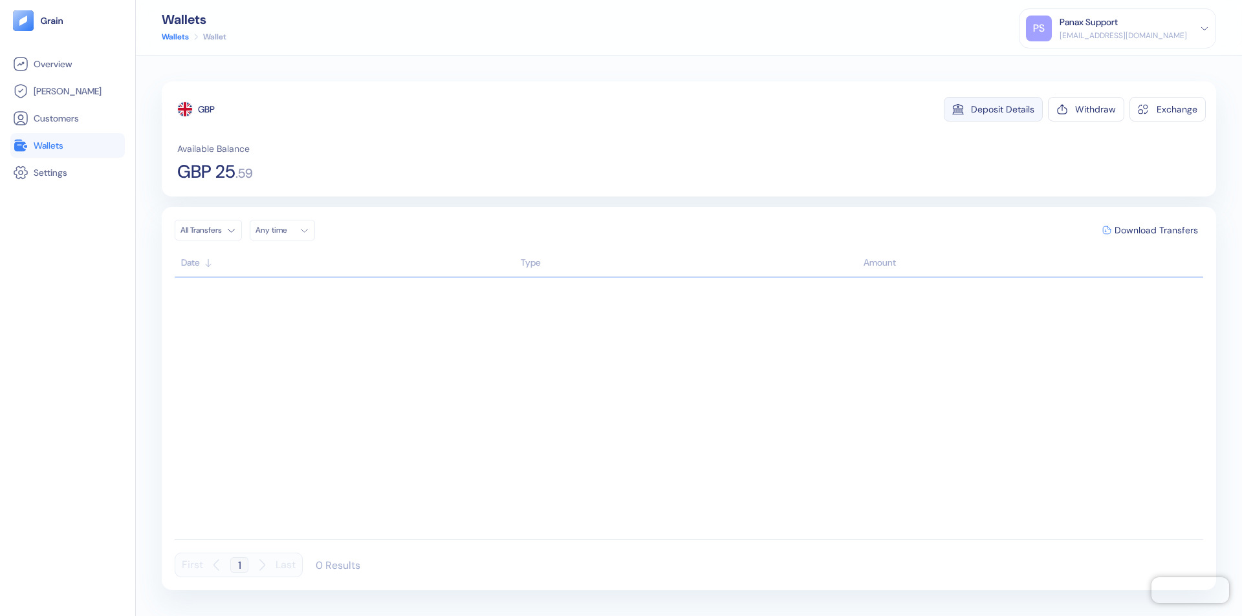
click at [1003, 109] on div "Deposit Details" at bounding box center [1002, 109] width 63 height 9
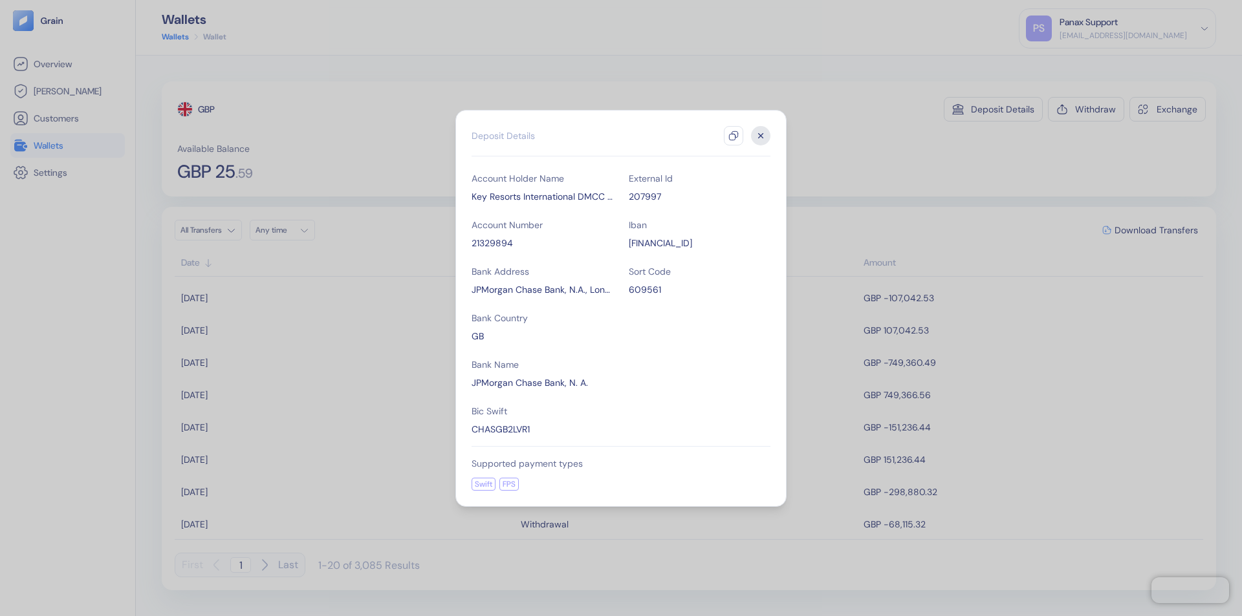
click at [733, 136] on icon "button" at bounding box center [733, 136] width 10 height 10
click at [761, 136] on icon "button" at bounding box center [761, 135] width 5 height 5
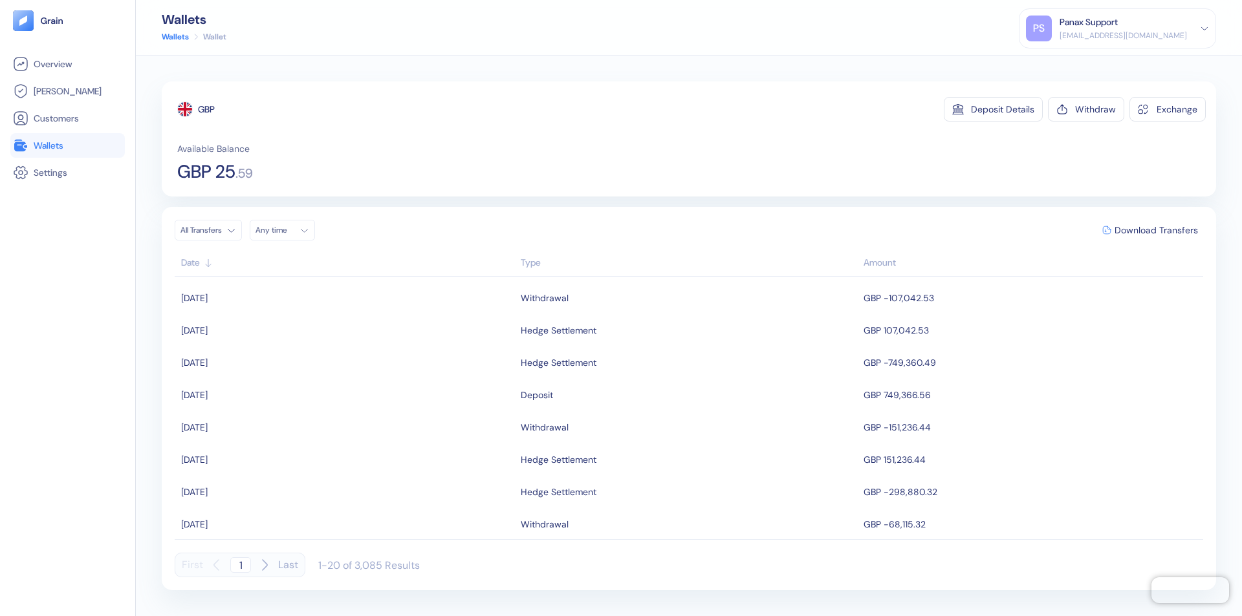
click at [286, 230] on div "Any time" at bounding box center [274, 230] width 39 height 10
click at [285, 351] on button "23" at bounding box center [285, 351] width 16 height 16
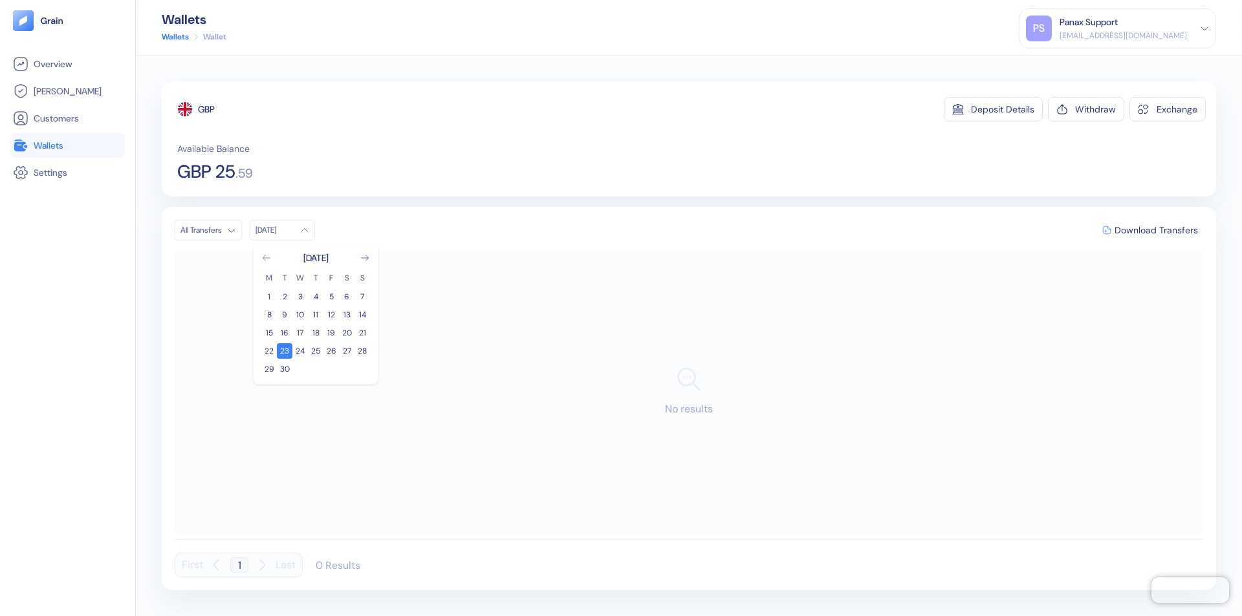
click at [266, 258] on icon "Go to previous month" at bounding box center [266, 257] width 7 height 5
click at [362, 351] on button "24" at bounding box center [362, 351] width 16 height 16
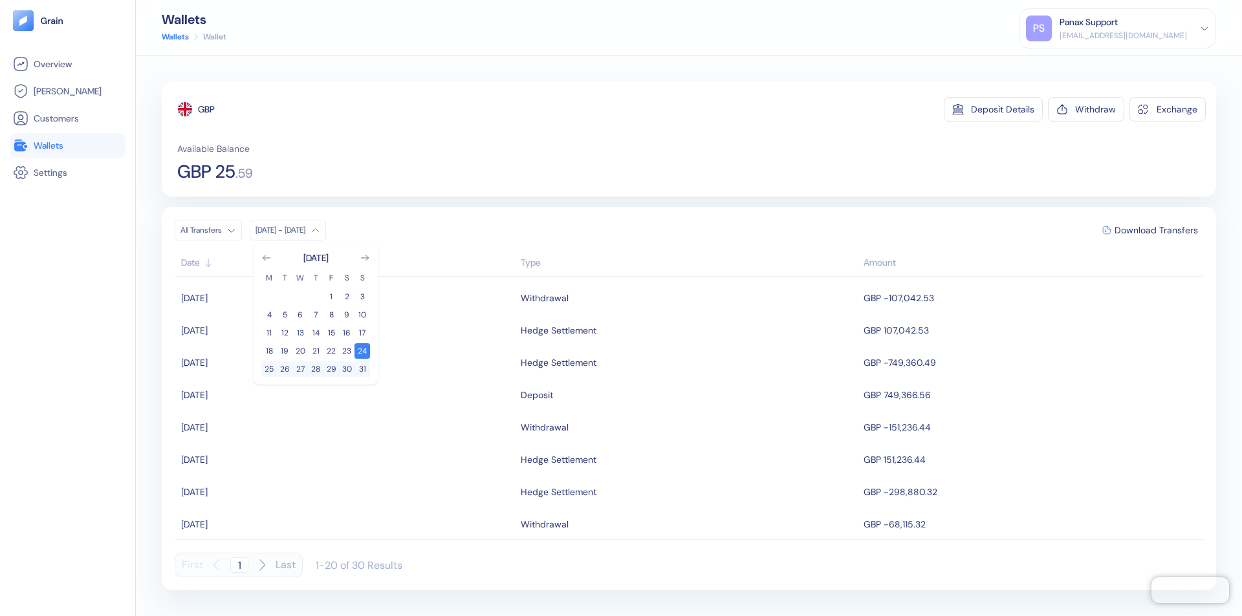
click at [207, 109] on div "GBP" at bounding box center [206, 109] width 17 height 13
click at [1156, 230] on span "Download Transfers" at bounding box center [1155, 230] width 83 height 9
click at [1118, 28] on div "Panax Support" at bounding box center [1088, 23] width 58 height 14
click at [1078, 64] on div "Sign Out" at bounding box center [1061, 65] width 36 height 14
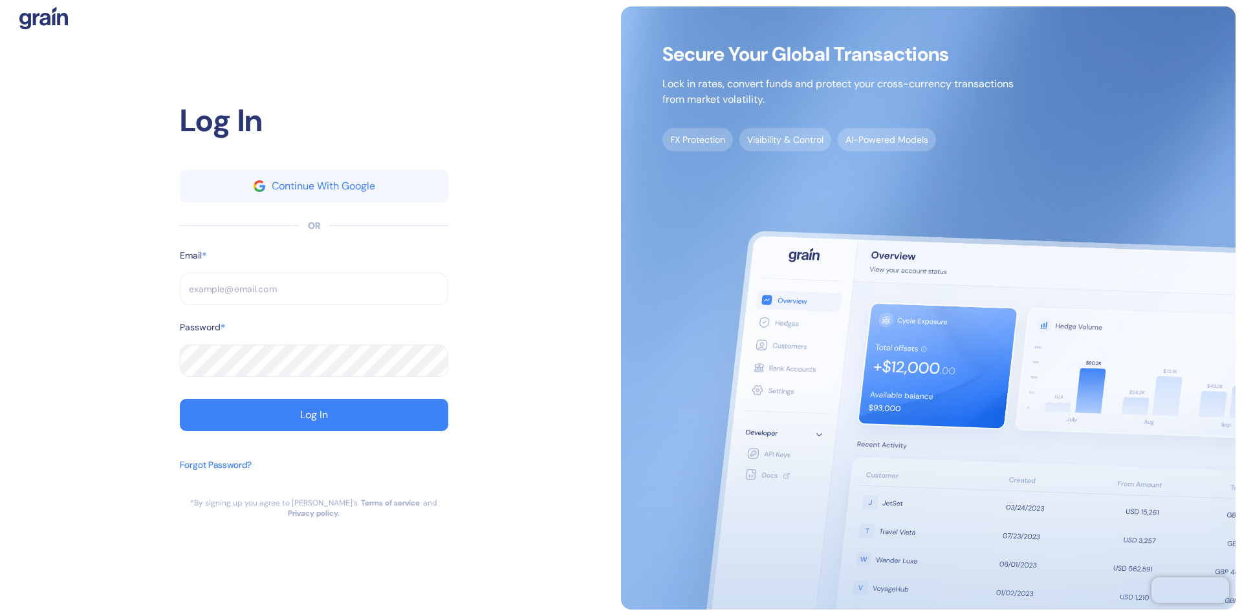
click at [314, 294] on input "text" at bounding box center [314, 289] width 268 height 32
type input "operations@thepanax.com"
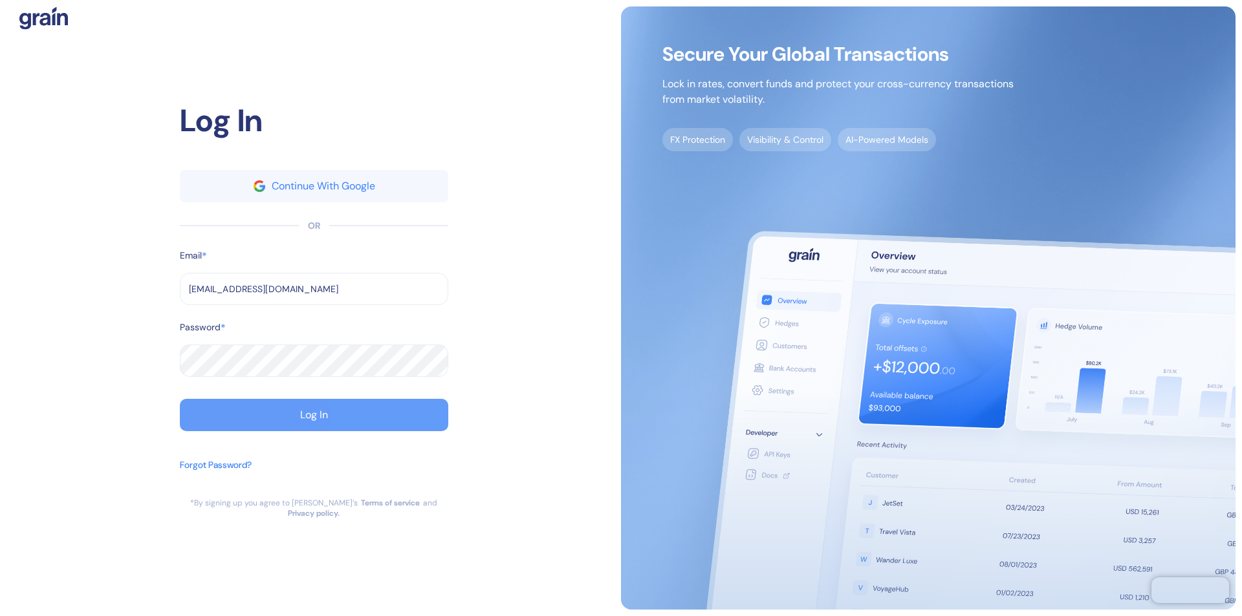
click at [314, 420] on div "Log In" at bounding box center [314, 415] width 28 height 10
